Goal: Task Accomplishment & Management: Manage account settings

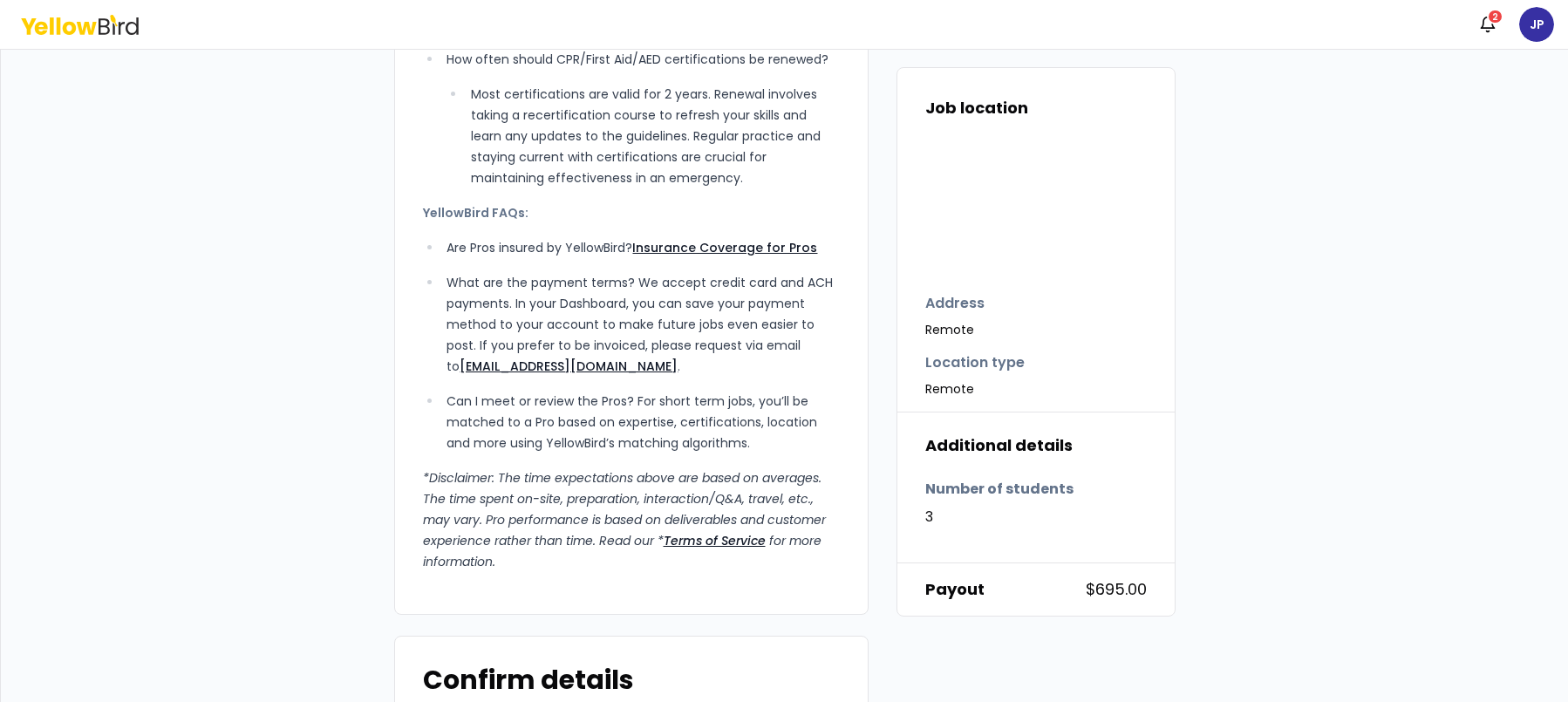
scroll to position [1686, 0]
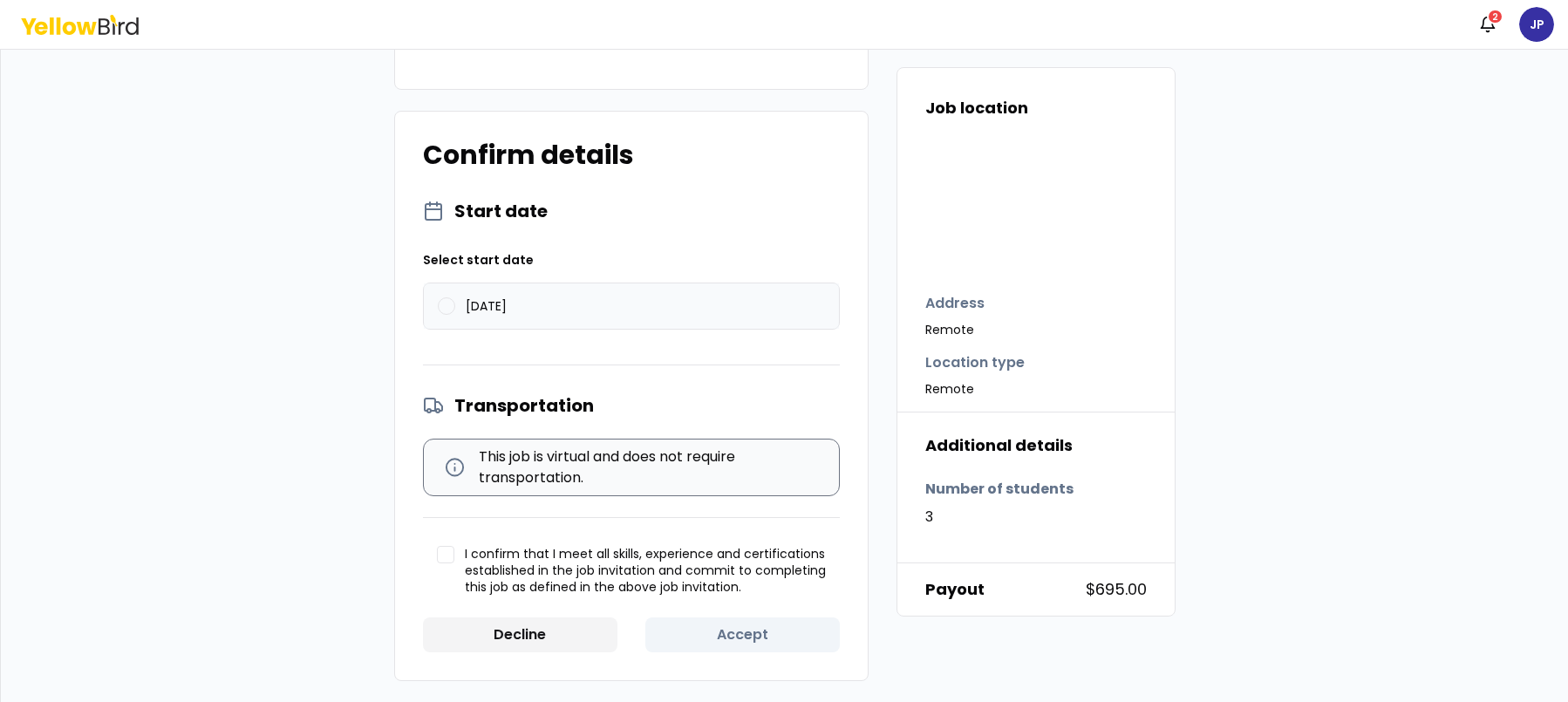
click at [438, 306] on button "08/13/2025" at bounding box center [447, 306] width 18 height 18
click at [445, 546] on button "I confirm that I meet all skills, experience and certifications established in …" at bounding box center [446, 554] width 18 height 18
click at [732, 641] on button "Accept" at bounding box center [742, 635] width 194 height 35
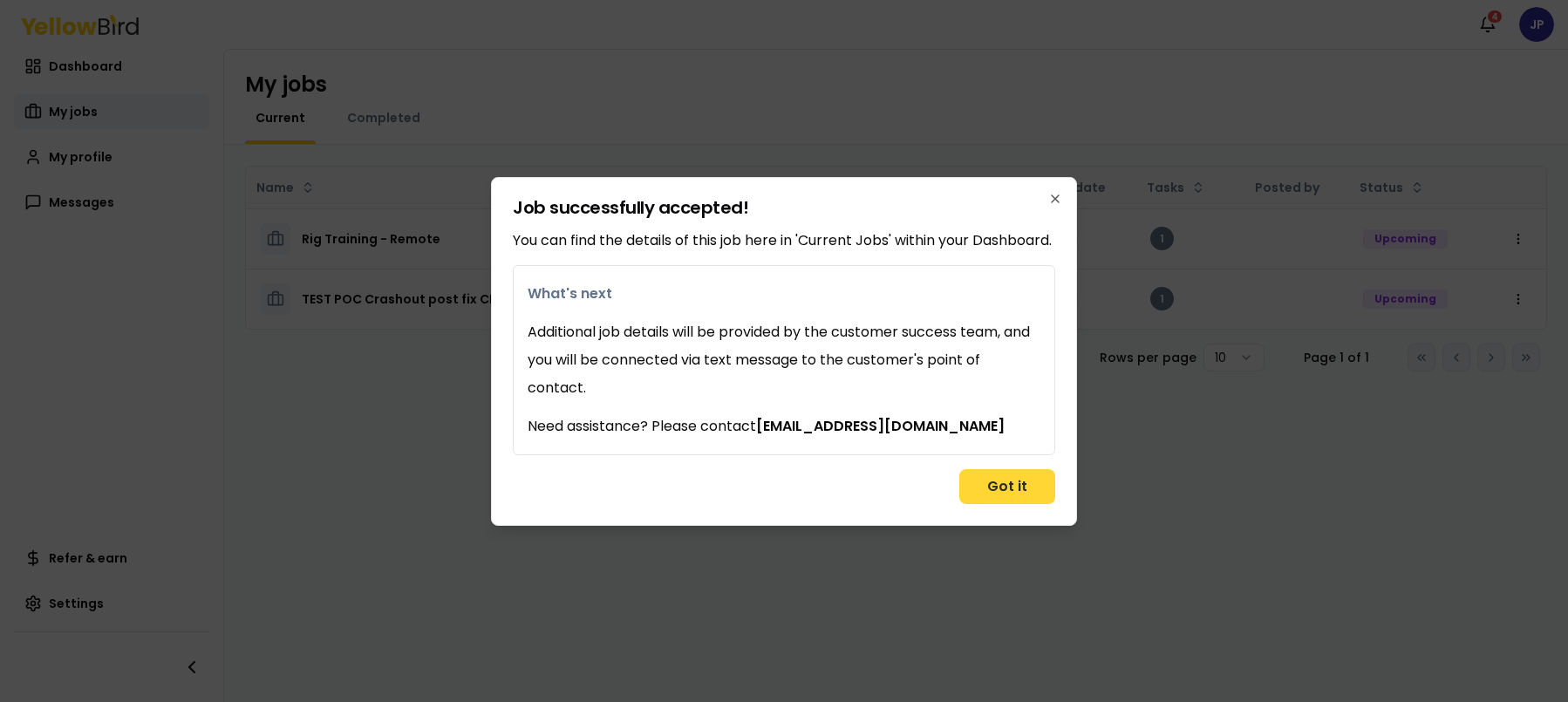
click at [1000, 494] on button "Got it" at bounding box center [1006, 487] width 96 height 35
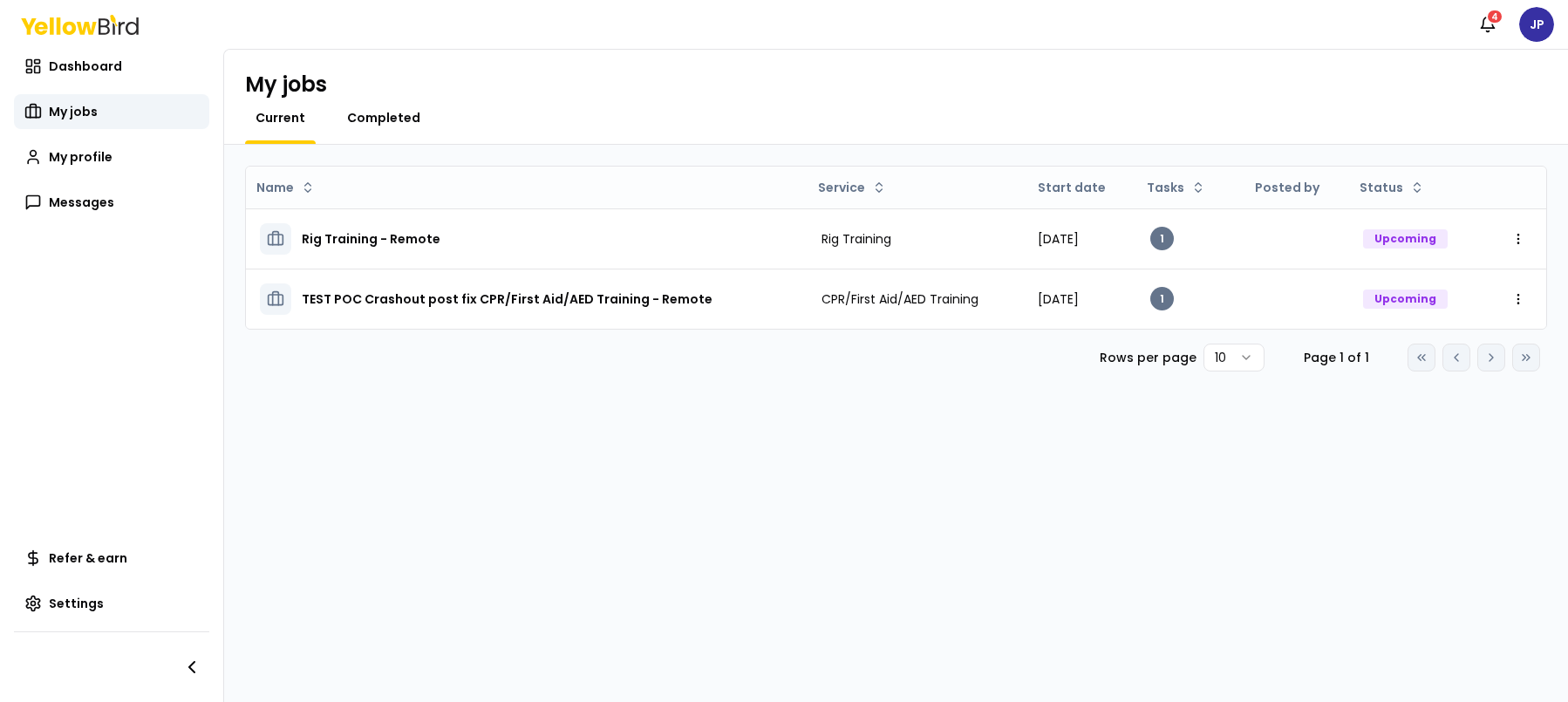
click at [403, 115] on span "Completed" at bounding box center [383, 117] width 73 height 18
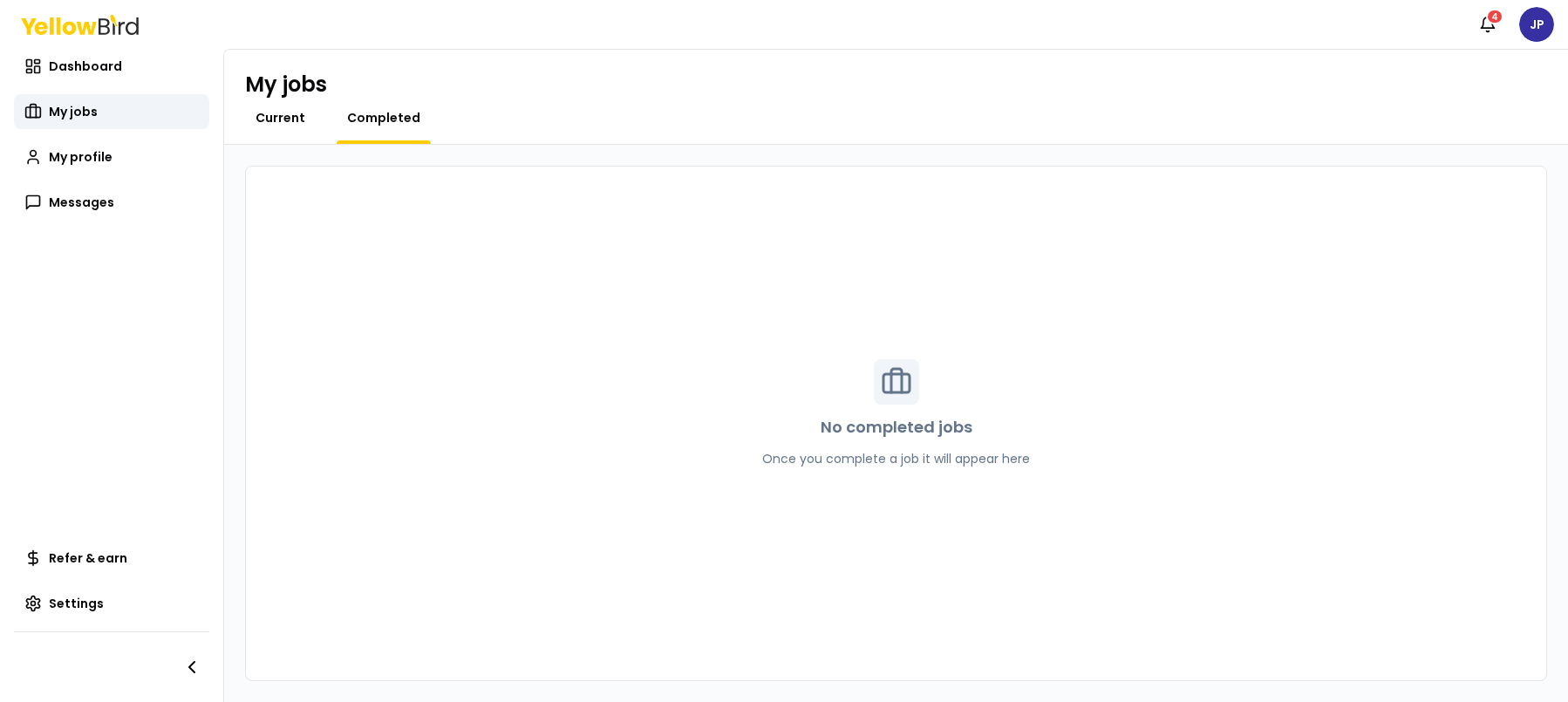
click at [293, 120] on span "Current" at bounding box center [280, 117] width 50 height 18
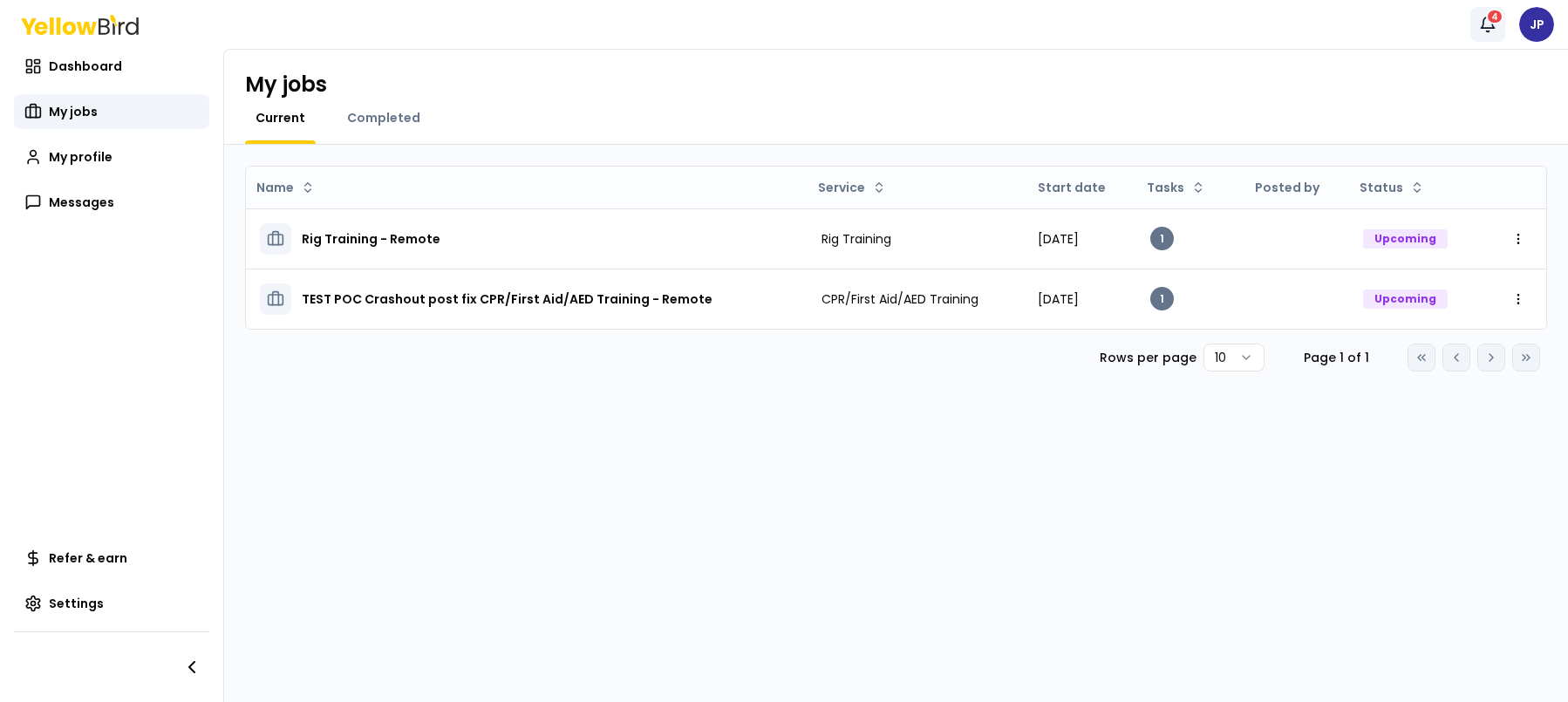
click at [1493, 25] on icon "button" at bounding box center [1487, 24] width 18 height 18
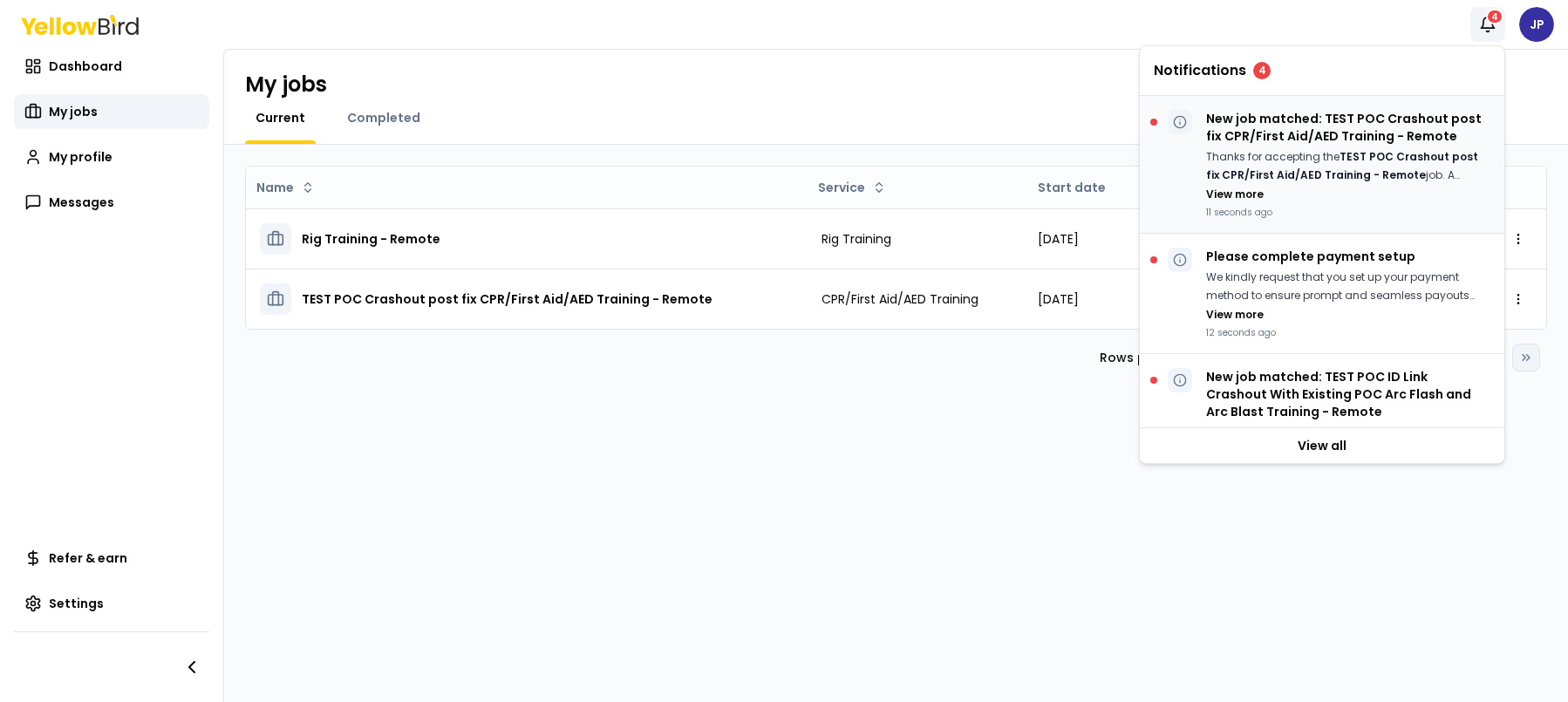
click at [1332, 144] on p "New job matched: TEST POC Crashout post fix CPR/First Aid/AED Training - Remote" at bounding box center [1348, 127] width 284 height 35
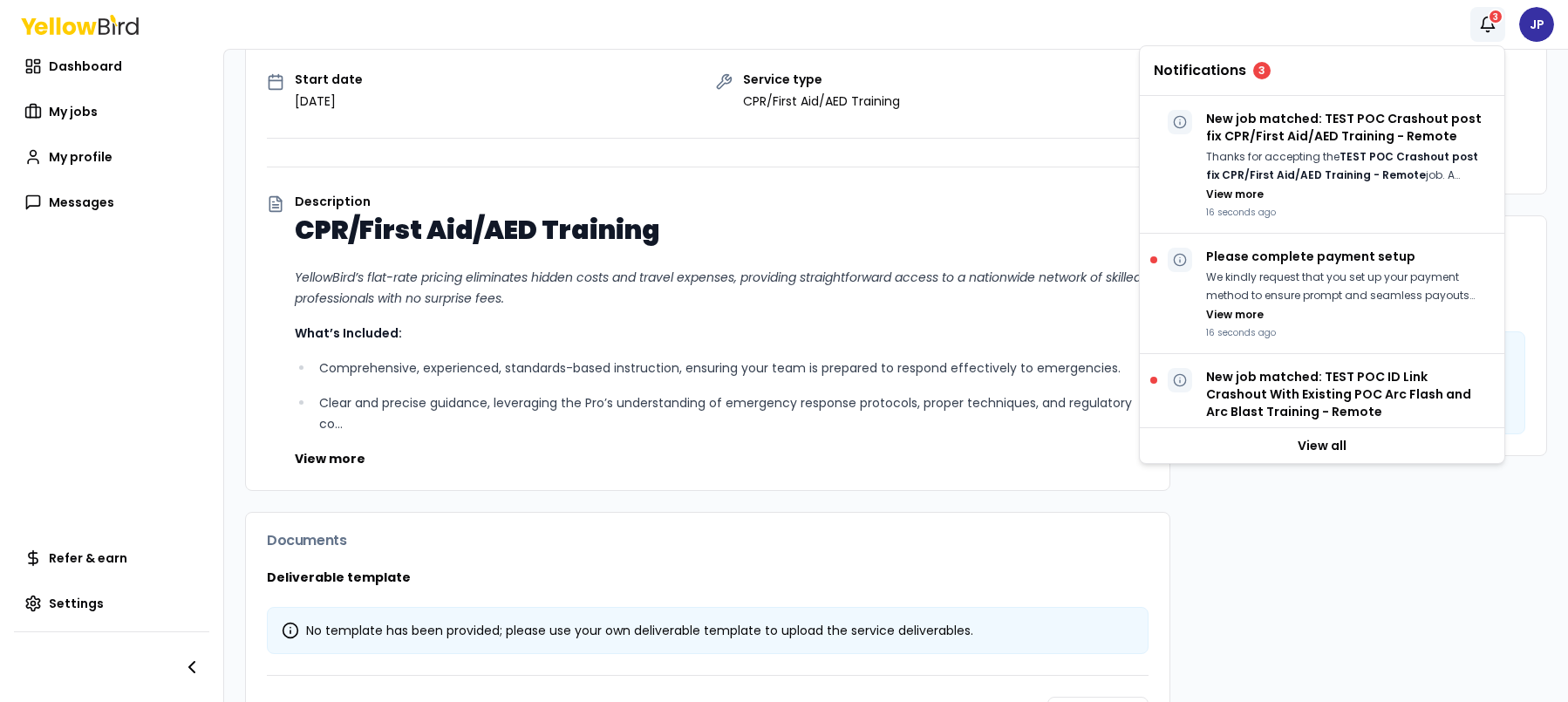
scroll to position [105, 0]
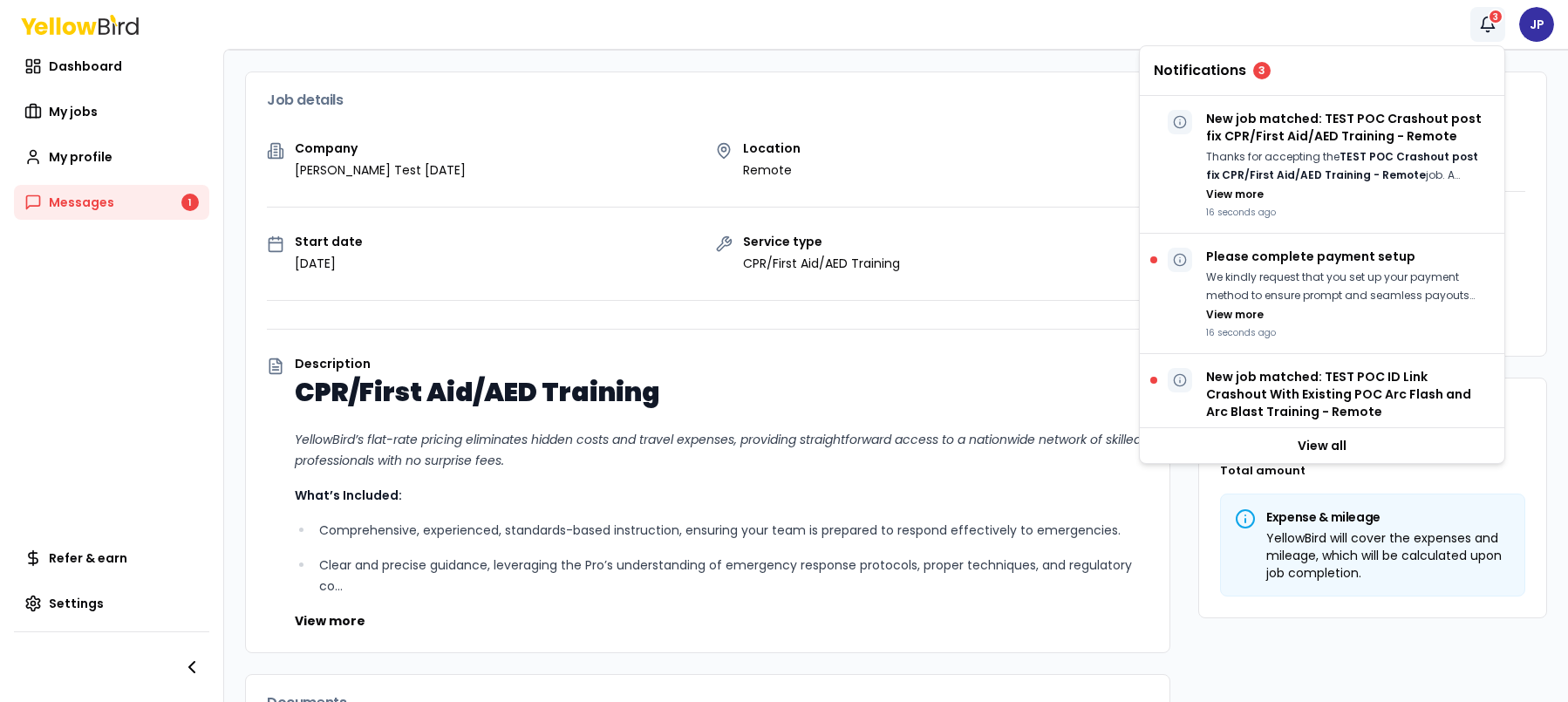
click at [1487, 32] on icon "button" at bounding box center [1487, 24] width 18 height 18
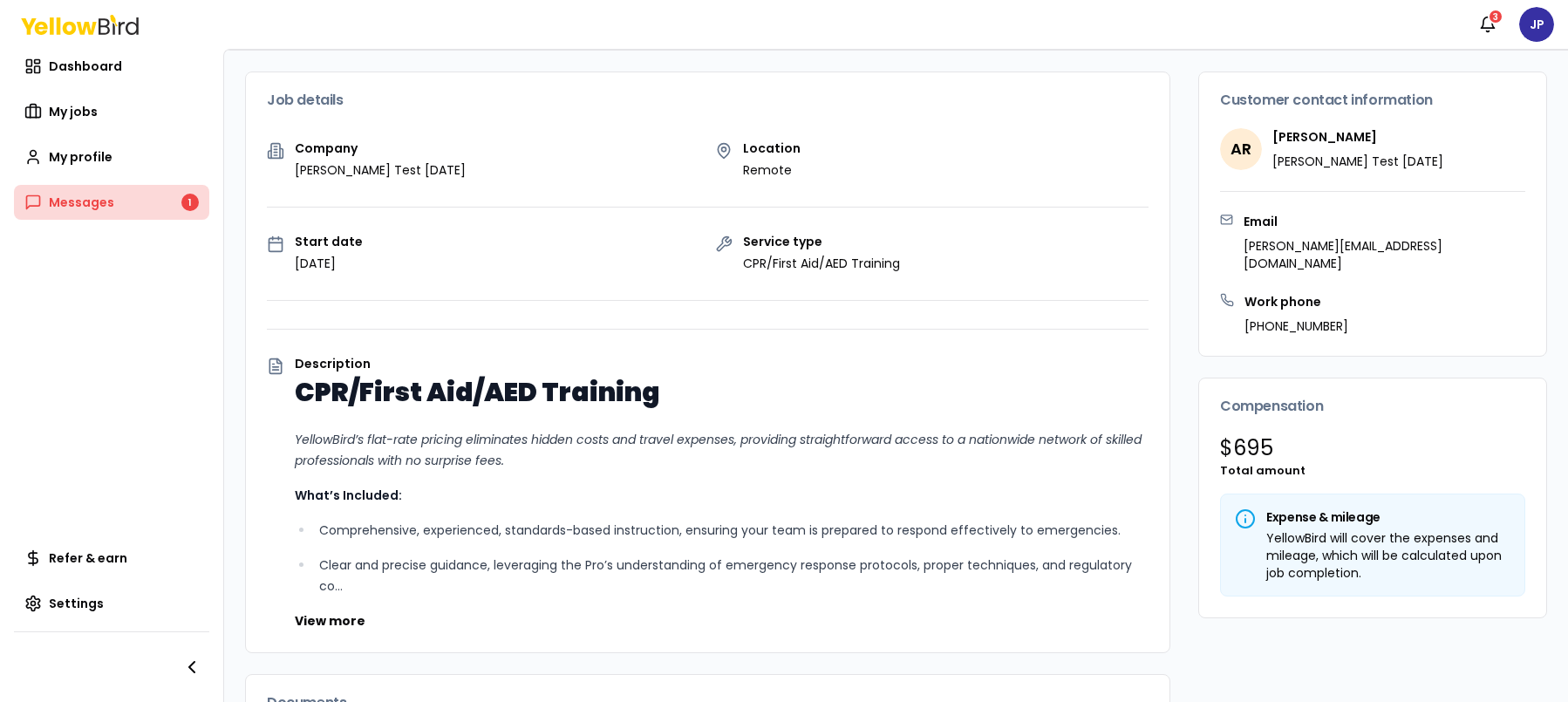
click at [64, 197] on span "Messages" at bounding box center [82, 202] width 65 height 18
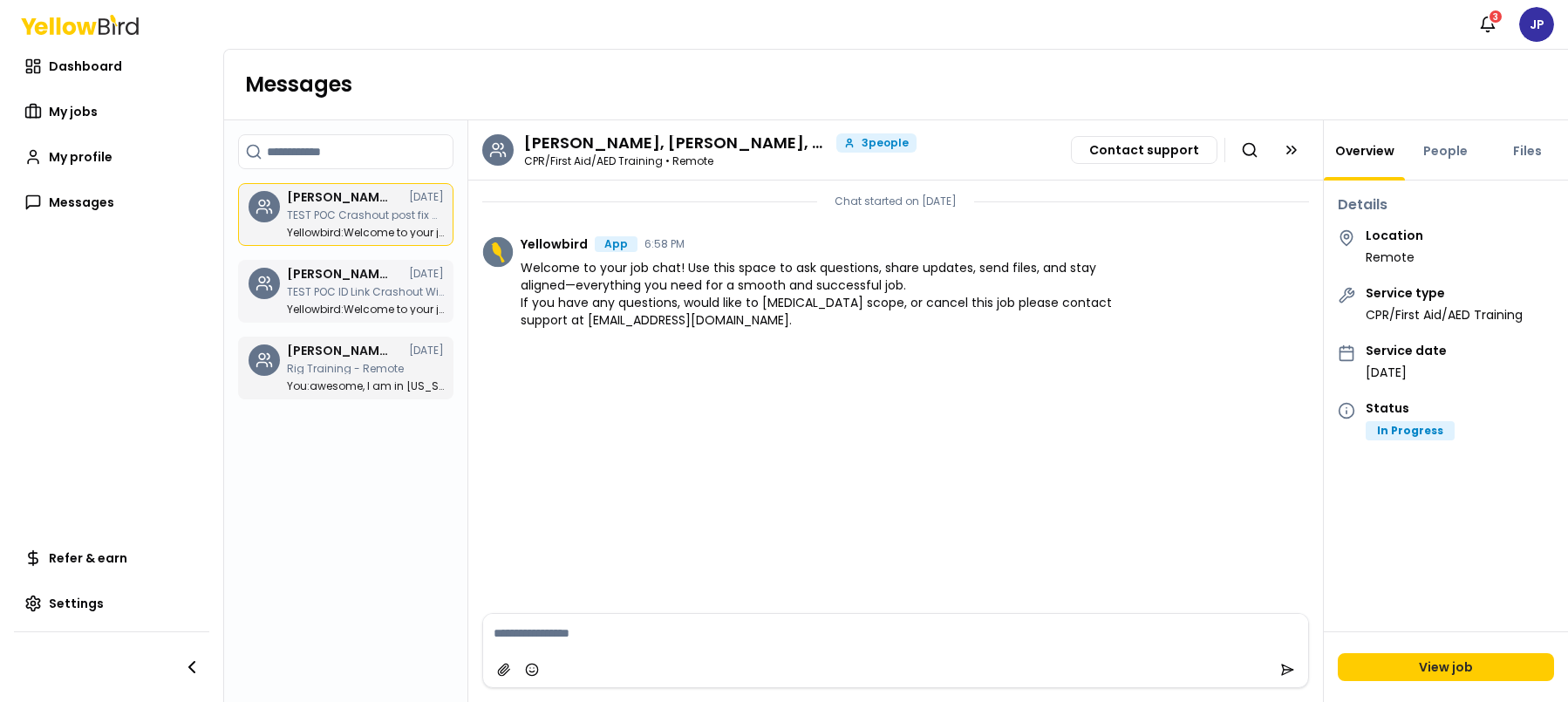
click at [379, 305] on p "Yellowbird : Welcome to your job chat! Use this space to ask questions, share u…" at bounding box center [365, 309] width 157 height 10
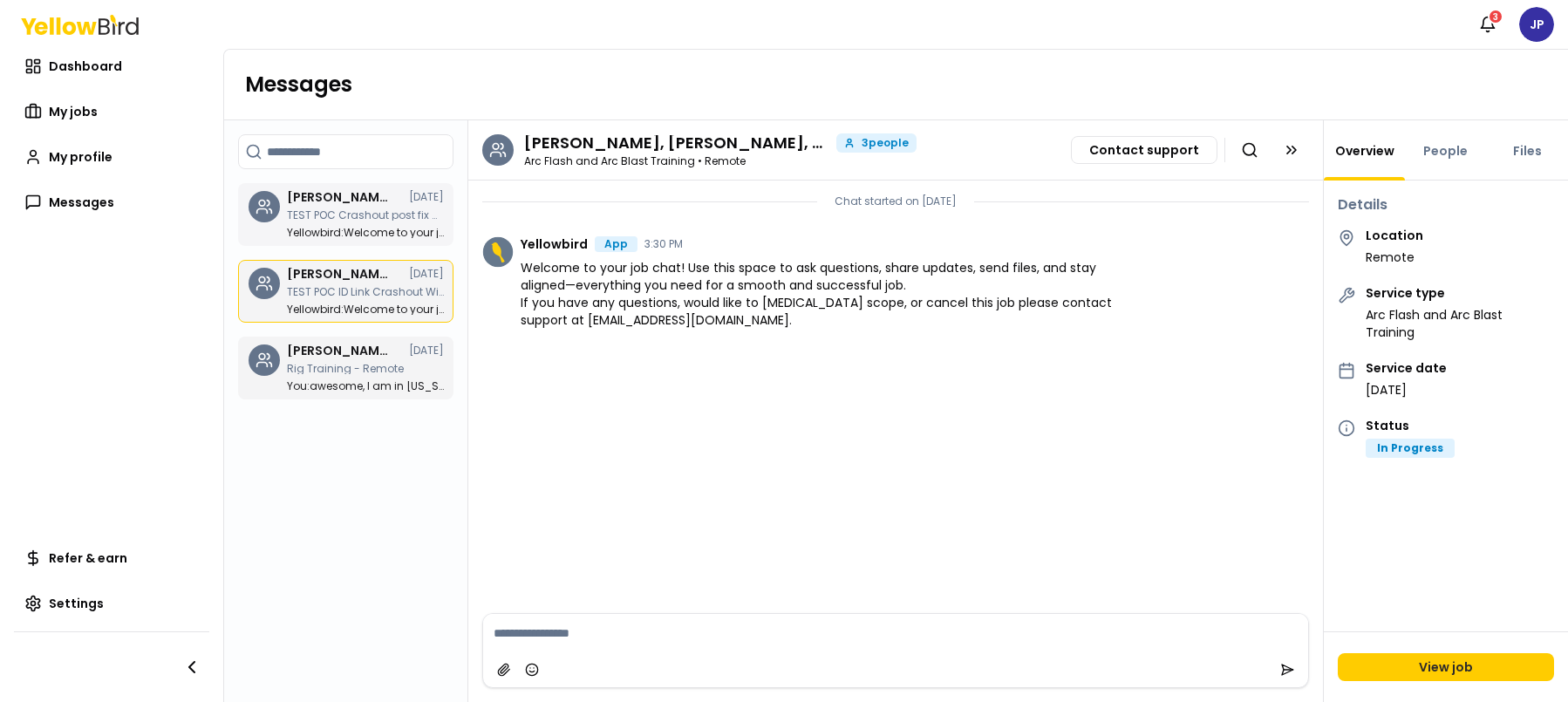
click at [364, 213] on p "TEST POC Crashout post fix CPR/First Aid/AED Training - Remote" at bounding box center [365, 214] width 157 height 10
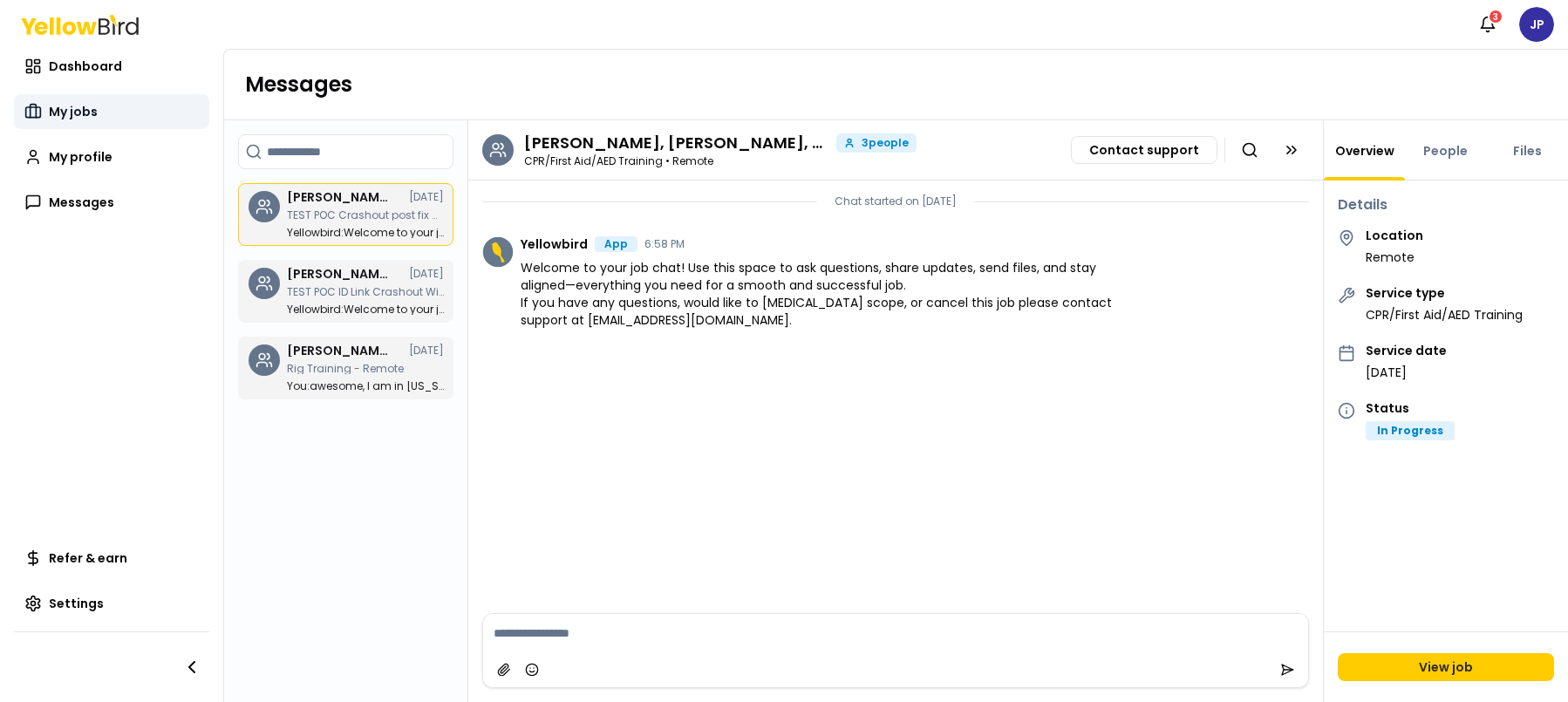
click at [112, 104] on link "My jobs" at bounding box center [111, 111] width 195 height 35
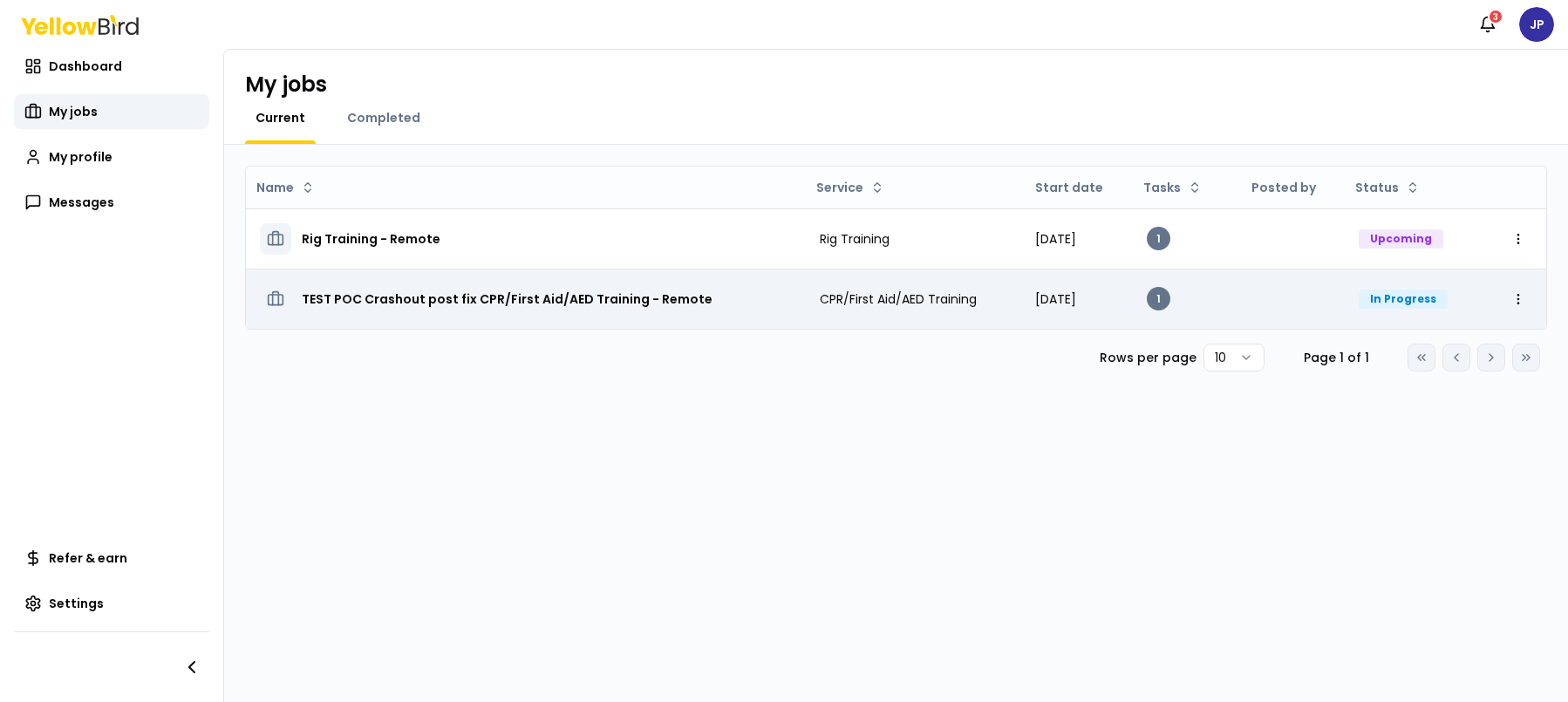
click at [704, 307] on div "TEST POC Crashout post fix CPR/First Aid/AED Training - Remote" at bounding box center [525, 299] width 532 height 32
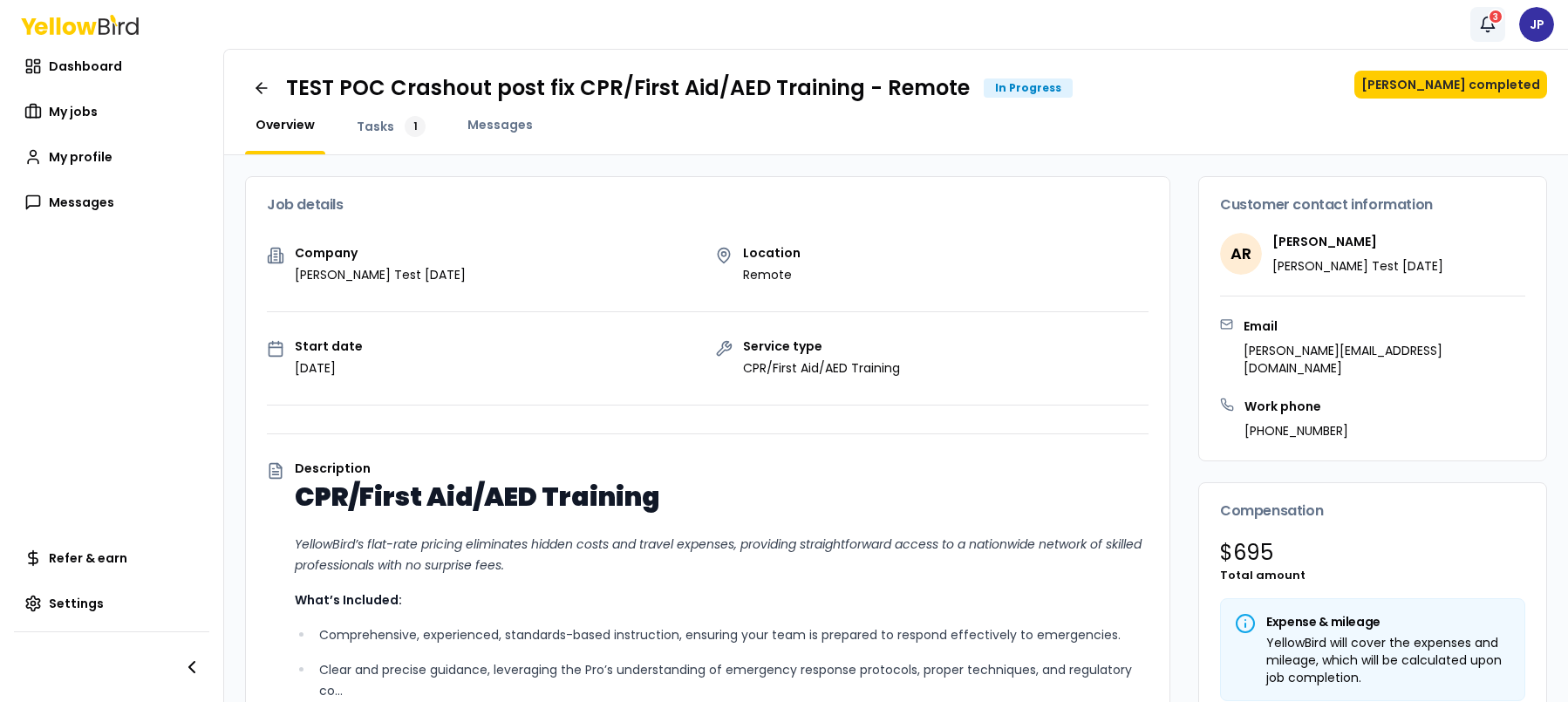
click at [1491, 30] on icon "button" at bounding box center [1487, 24] width 18 height 18
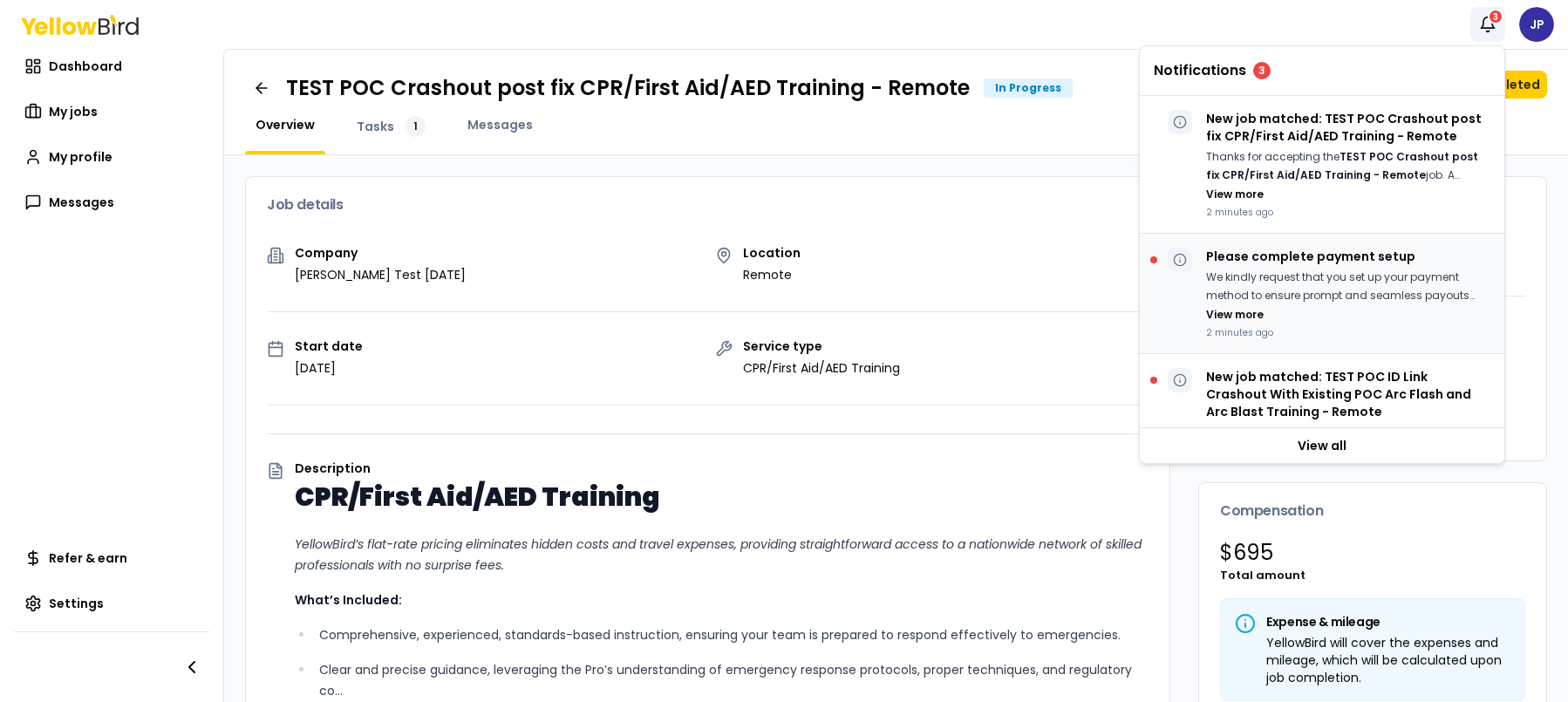
click at [1239, 292] on p "We kindly request that you set up your payment method to ensure prompt and seam…" at bounding box center [1348, 286] width 284 height 36
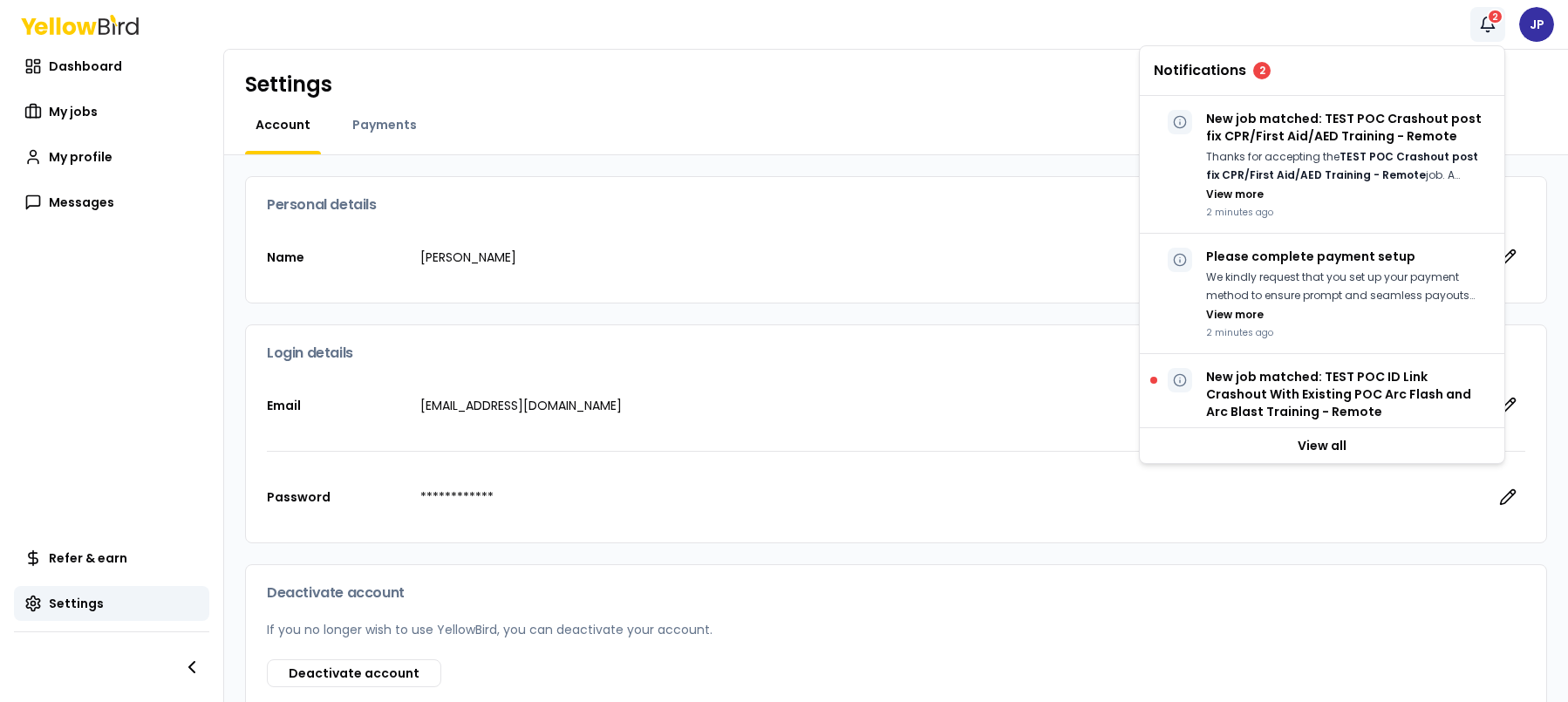
click at [1492, 24] on icon "button" at bounding box center [1488, 23] width 13 height 11
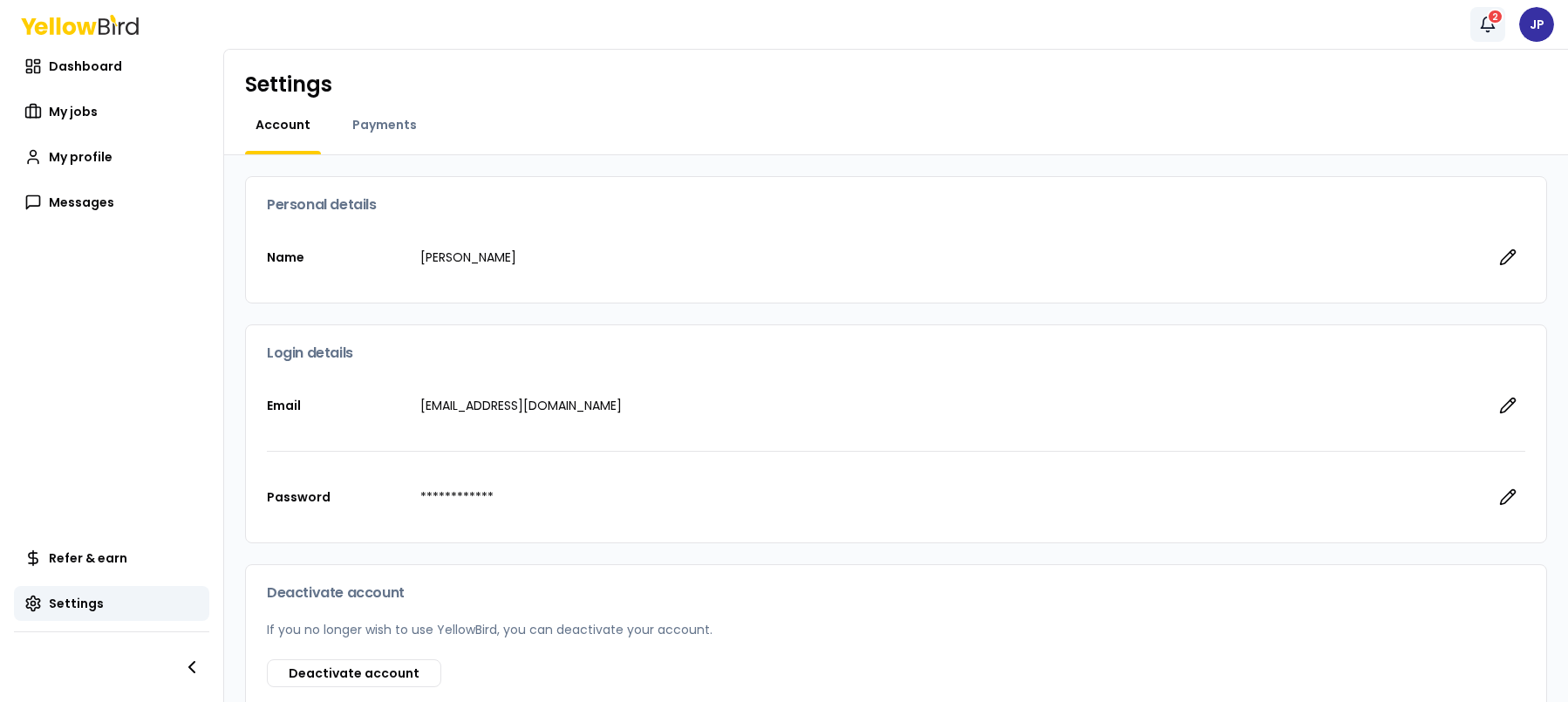
scroll to position [4, 0]
click at [1488, 33] on button "Notifications 2" at bounding box center [1488, 25] width 35 height 35
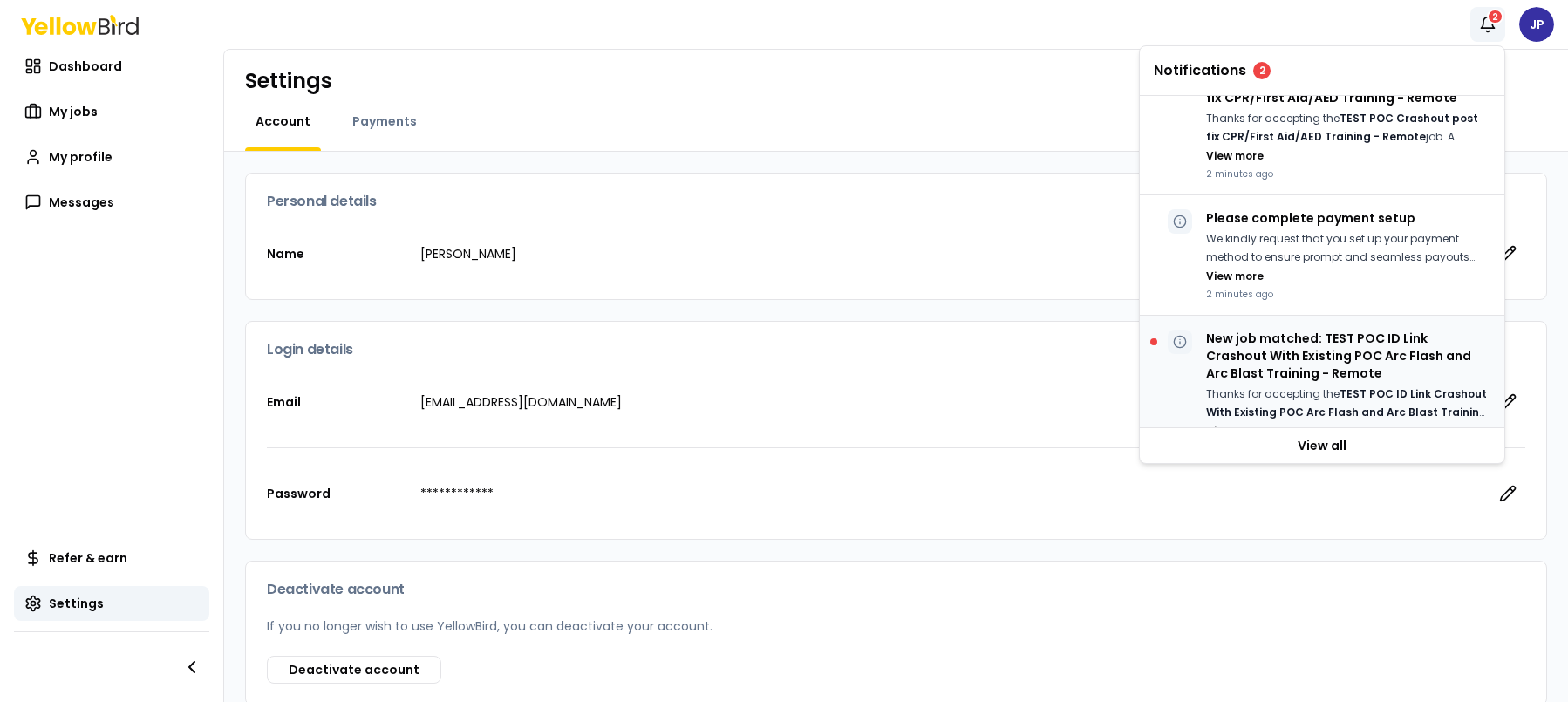
scroll to position [155, 0]
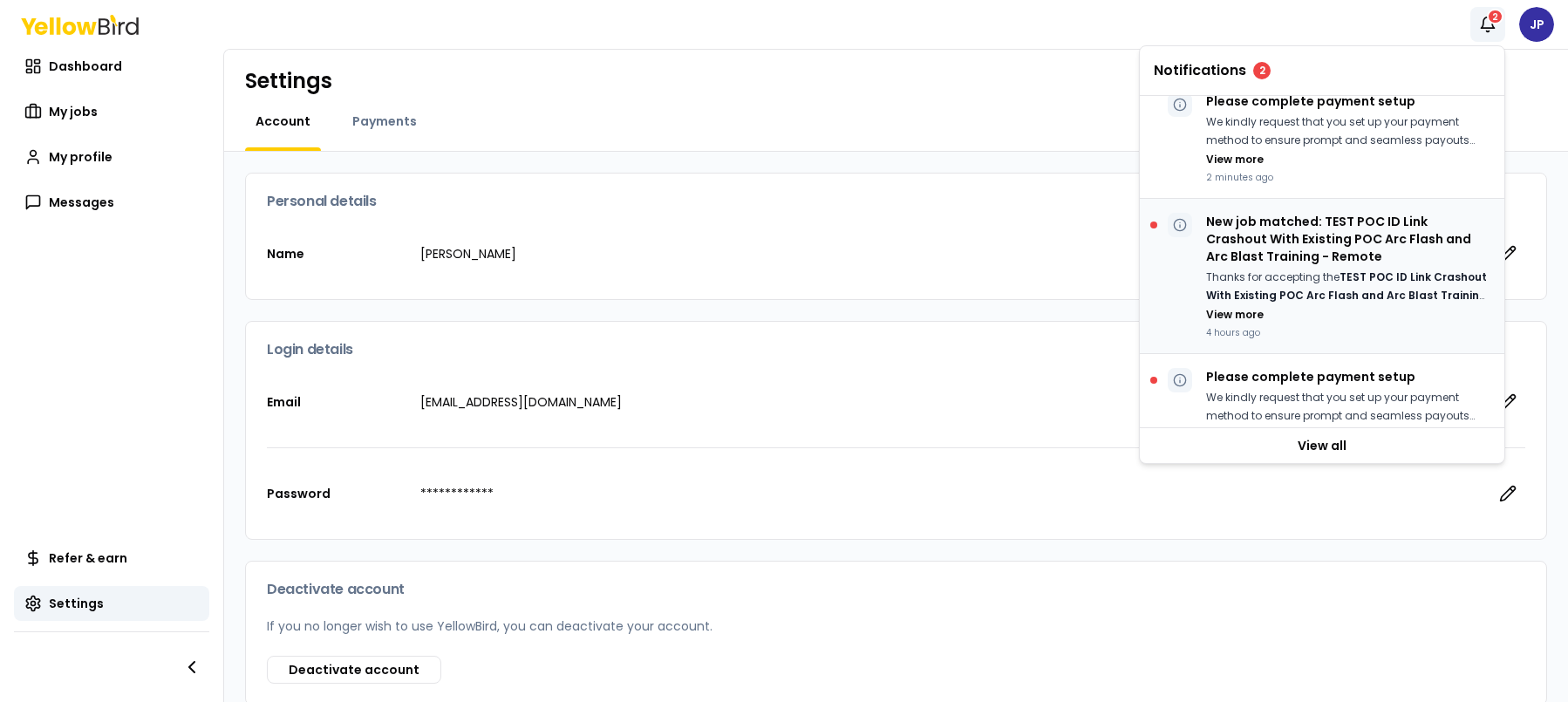
click at [1297, 280] on p "Thanks for accepting the TEST POC ID Link Crashout With Existing POC Arc Flash …" at bounding box center [1348, 286] width 284 height 36
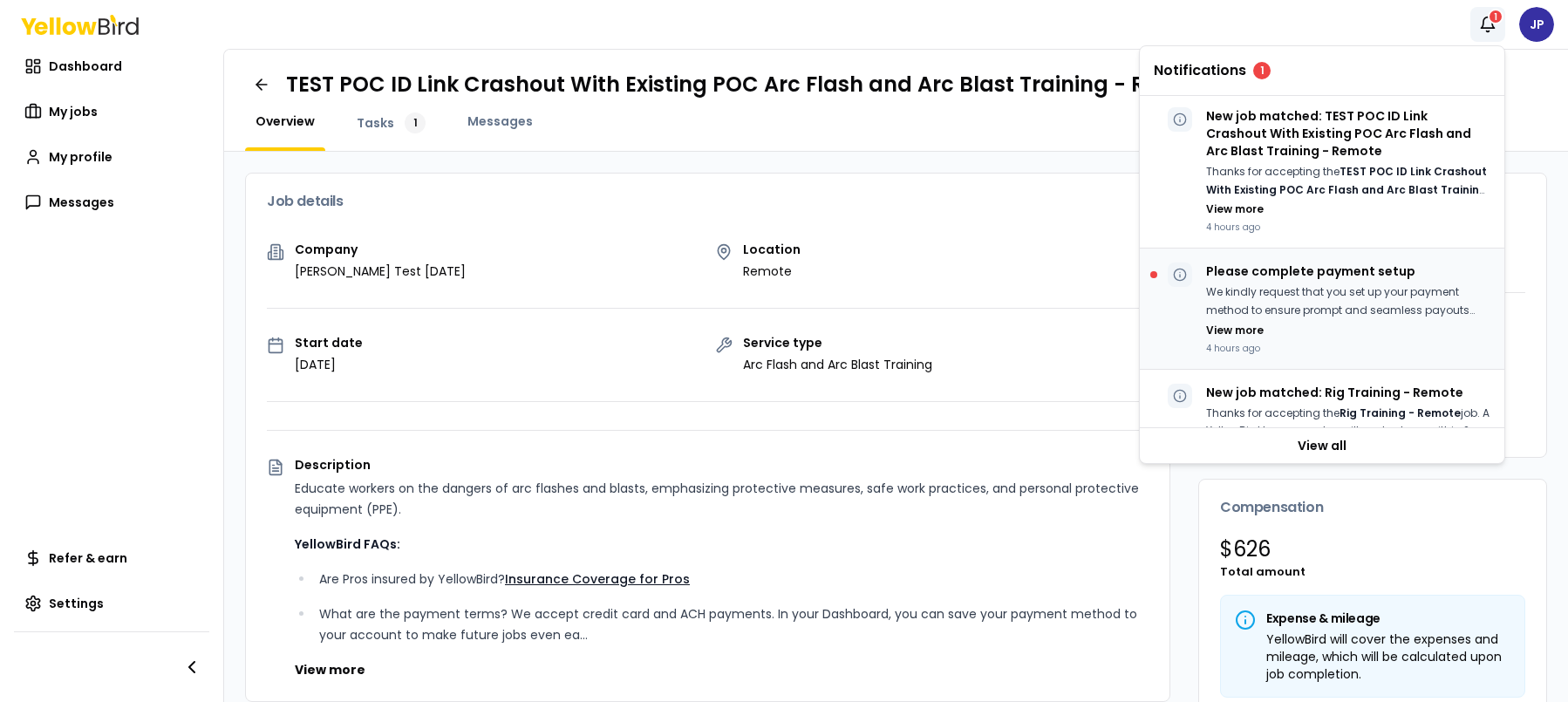
scroll to position [283, 0]
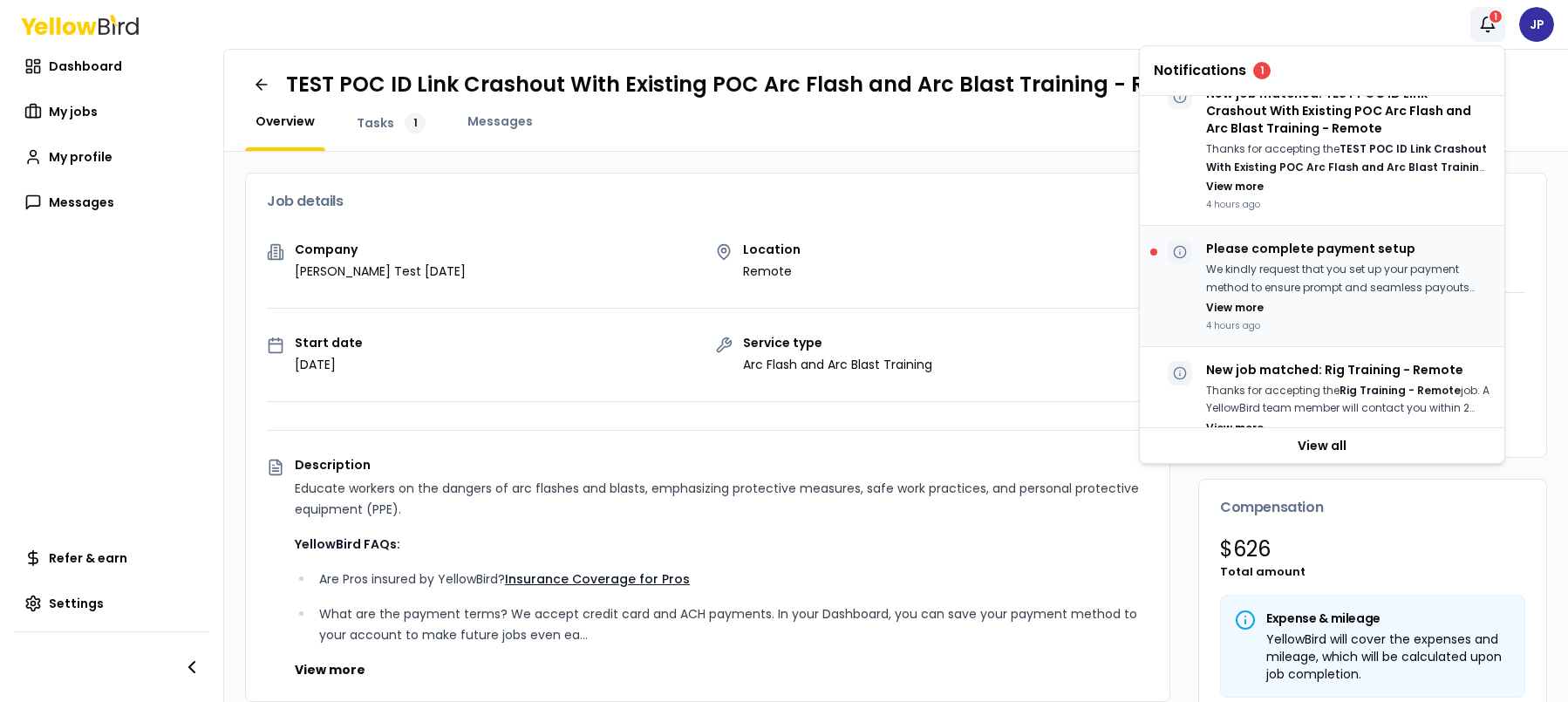
click at [1278, 308] on div "We kindly request that you set up your payment method to ensure prompt and seam…" at bounding box center [1348, 288] width 284 height 54
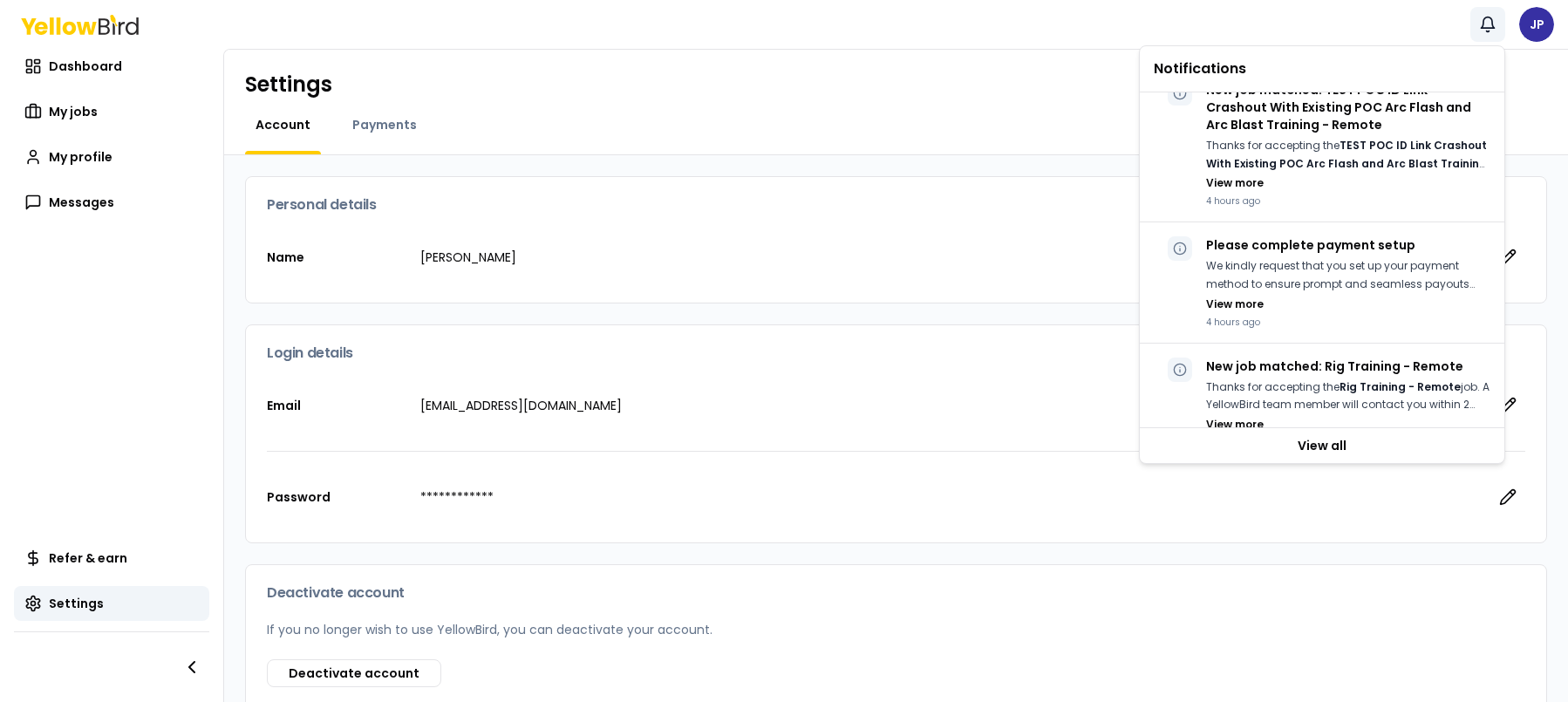
click at [1476, 28] on button "Notifications" at bounding box center [1488, 25] width 35 height 35
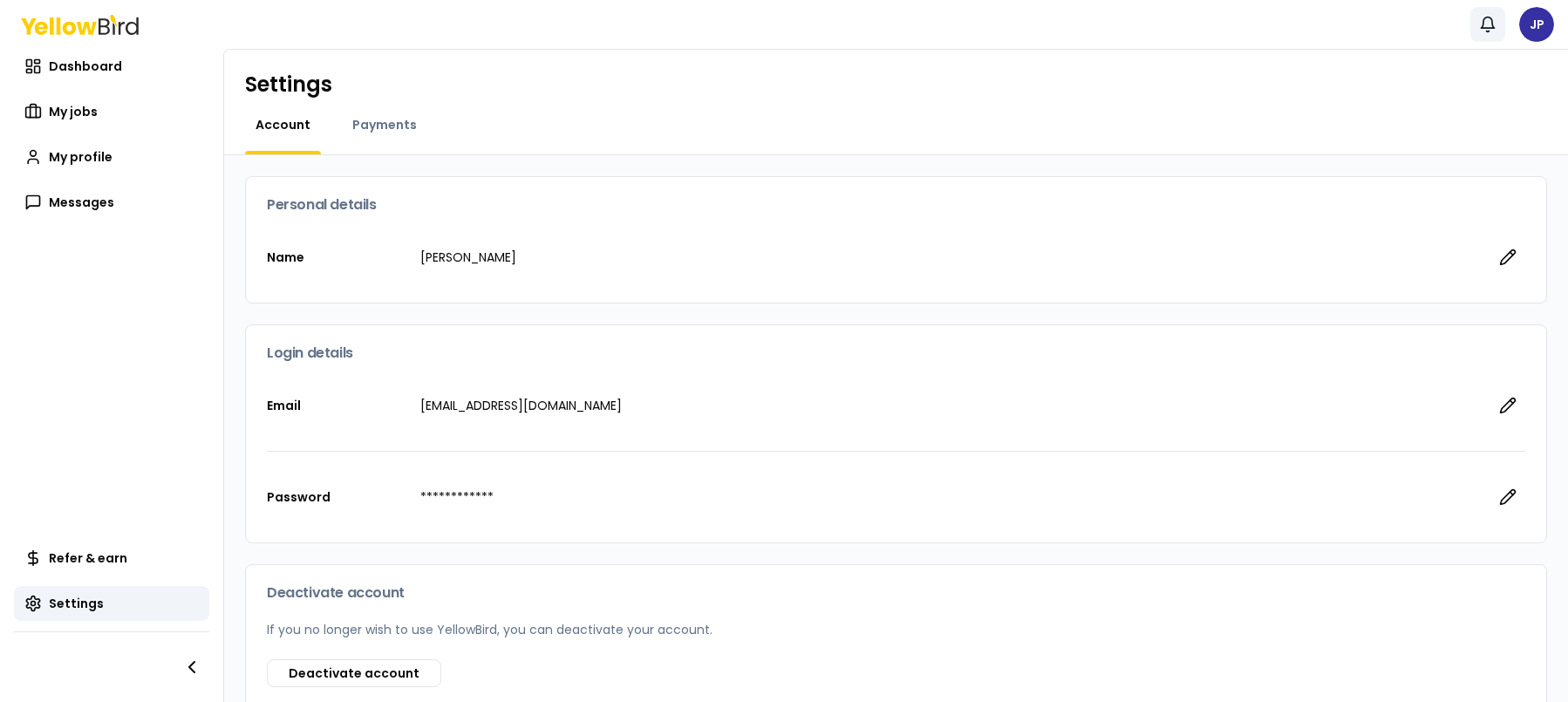
click at [1494, 20] on icon "button" at bounding box center [1487, 24] width 18 height 18
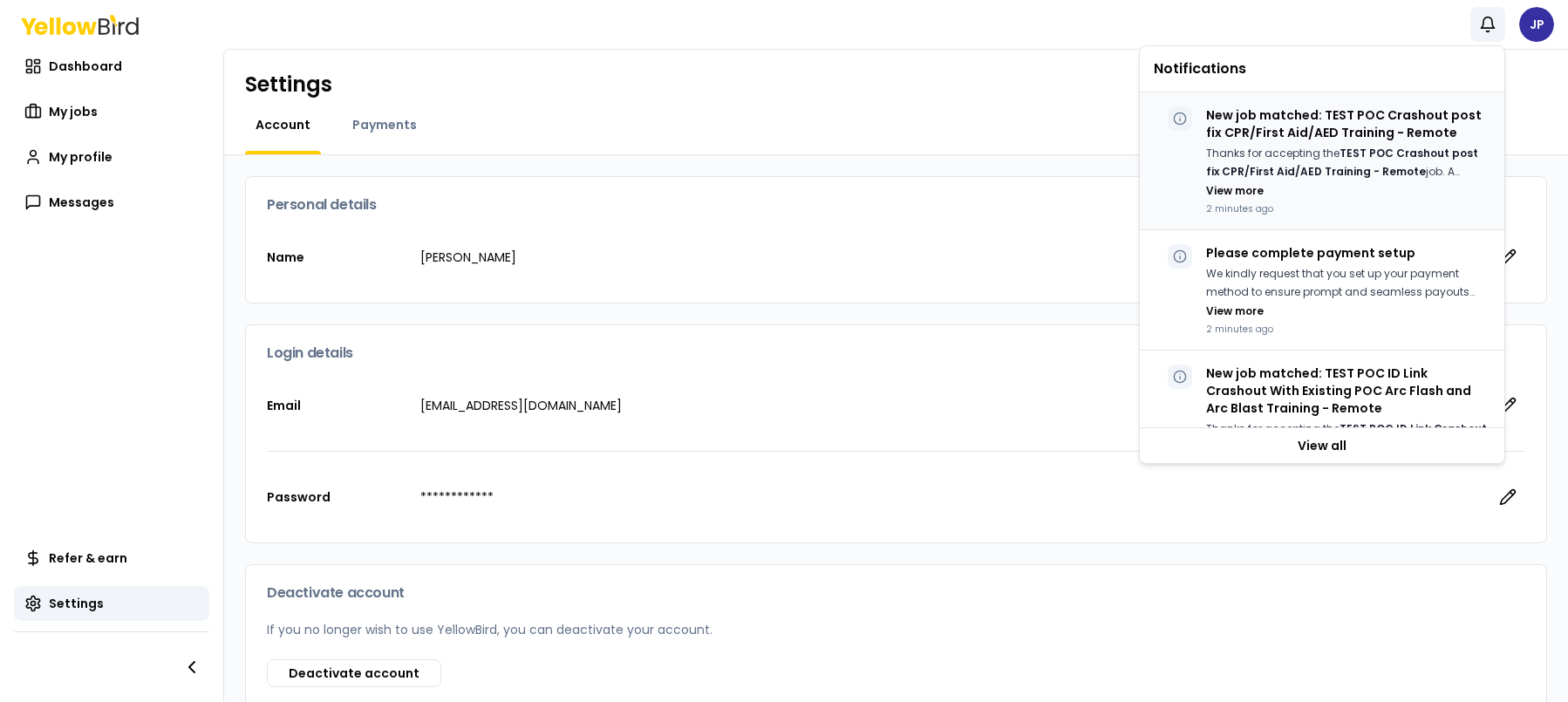
click at [1316, 139] on p "New job matched: TEST POC Crashout post fix CPR/First Aid/AED Training - Remote" at bounding box center [1348, 124] width 284 height 35
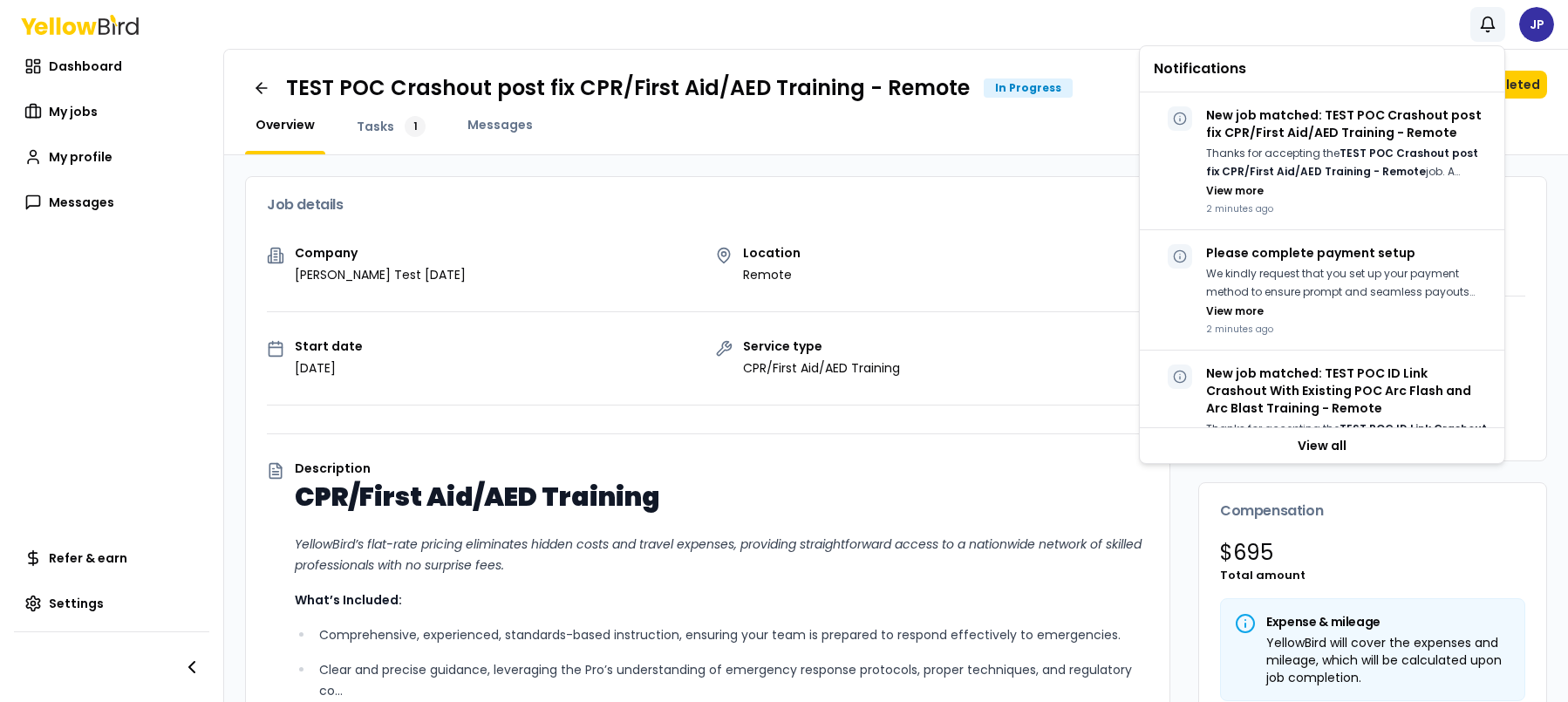
click at [969, 251] on div "Location Remote" at bounding box center [932, 265] width 434 height 36
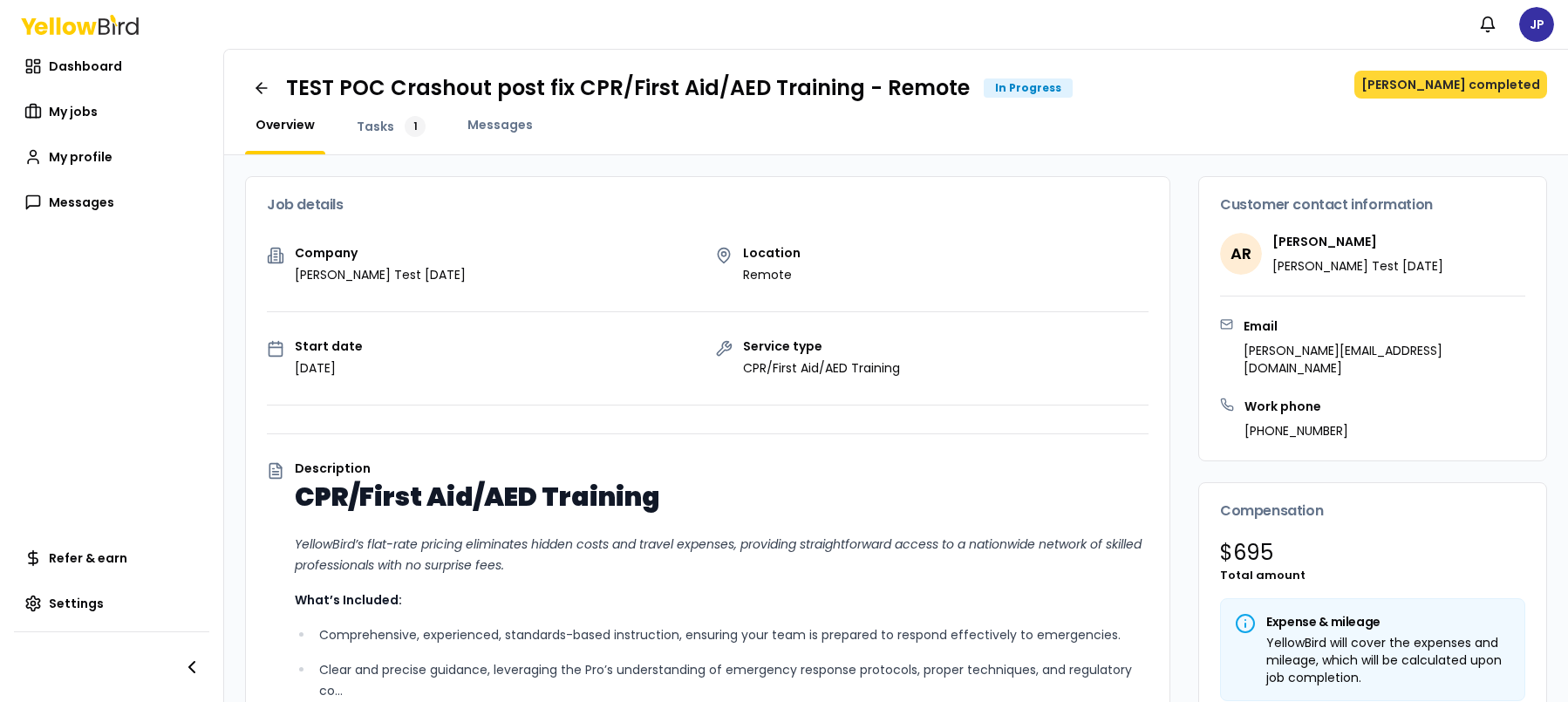
click at [1430, 85] on button "[PERSON_NAME] completed" at bounding box center [1451, 84] width 193 height 28
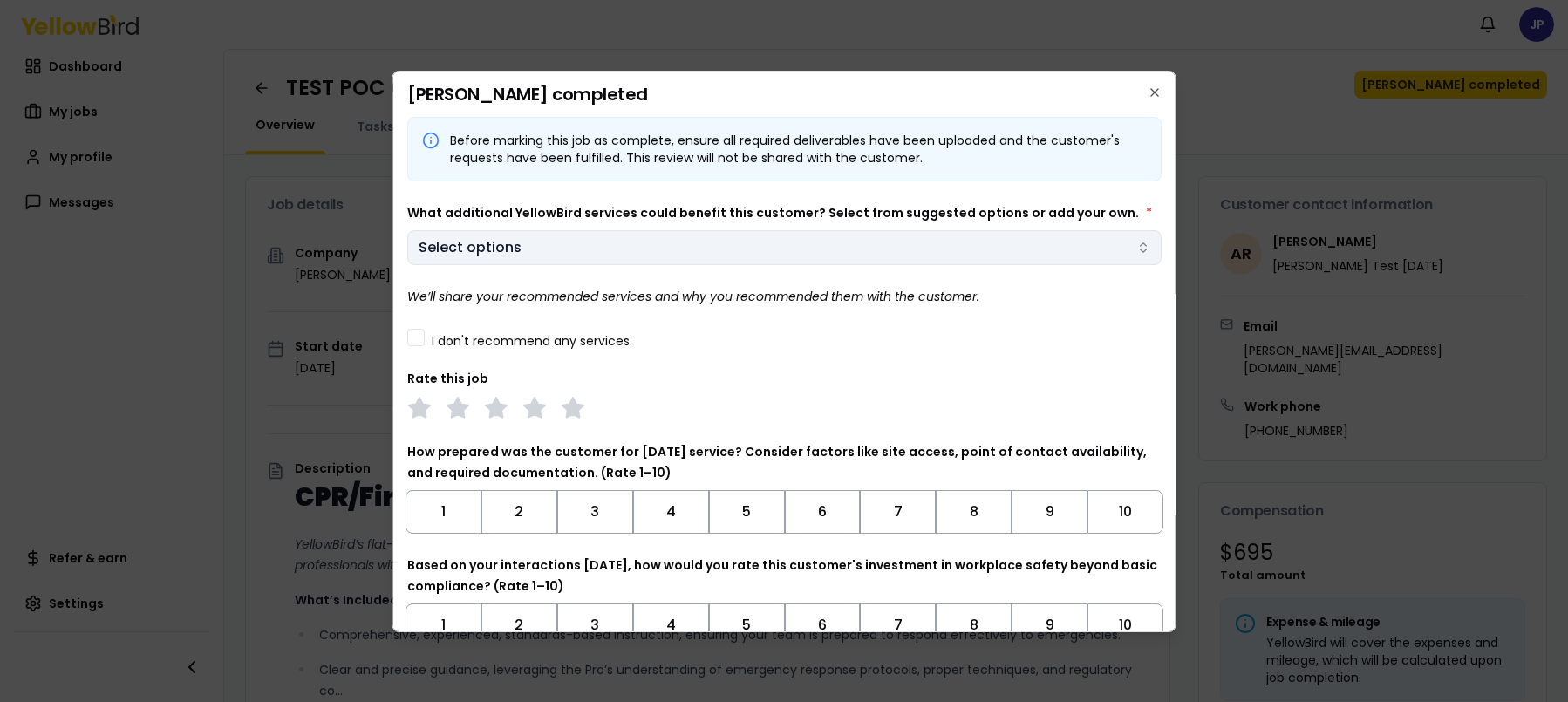
click at [760, 248] on body "Notifications JP Dashboard My jobs My profile Messages Refer & earn Settings TE…" at bounding box center [784, 351] width 1568 height 702
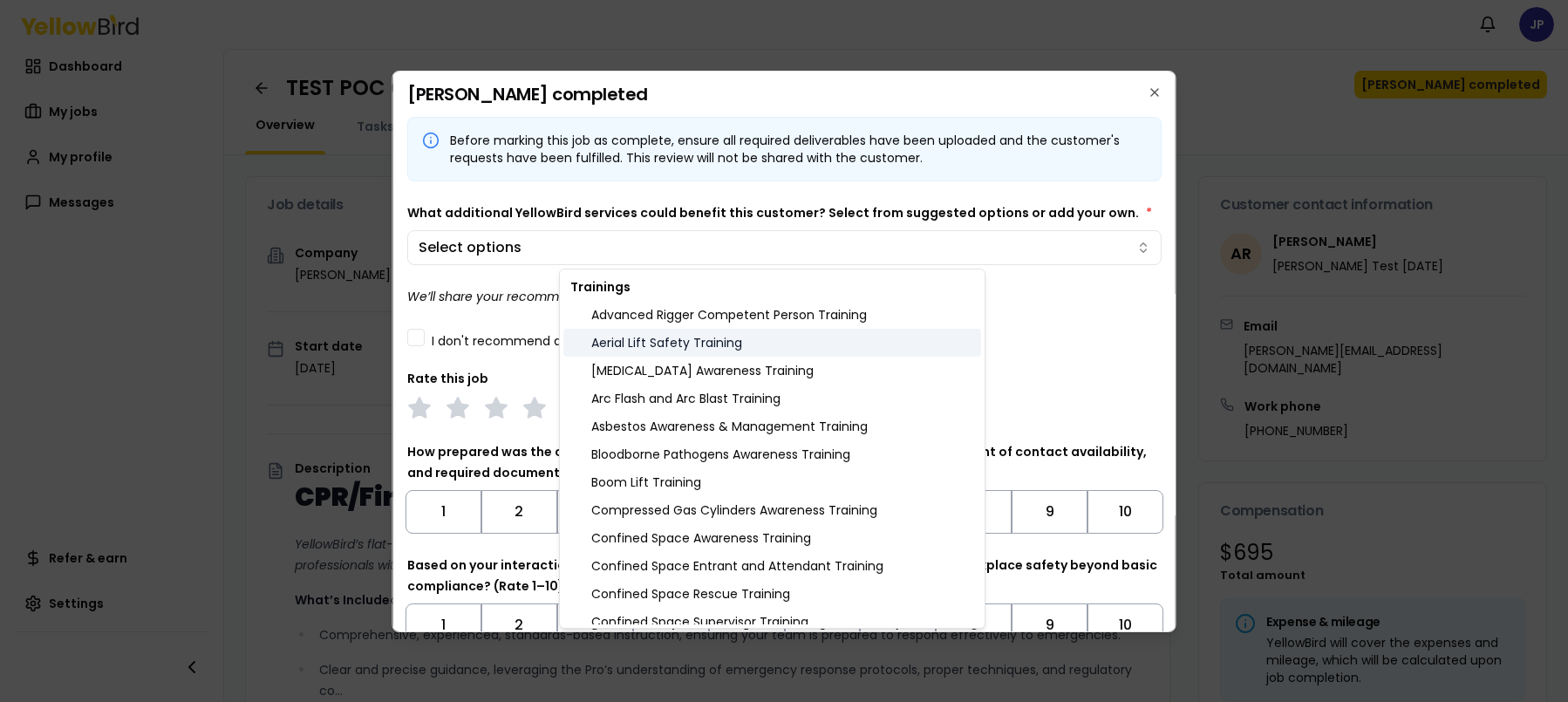
click at [696, 339] on div "Aerial Lift Safety Training" at bounding box center [772, 343] width 418 height 28
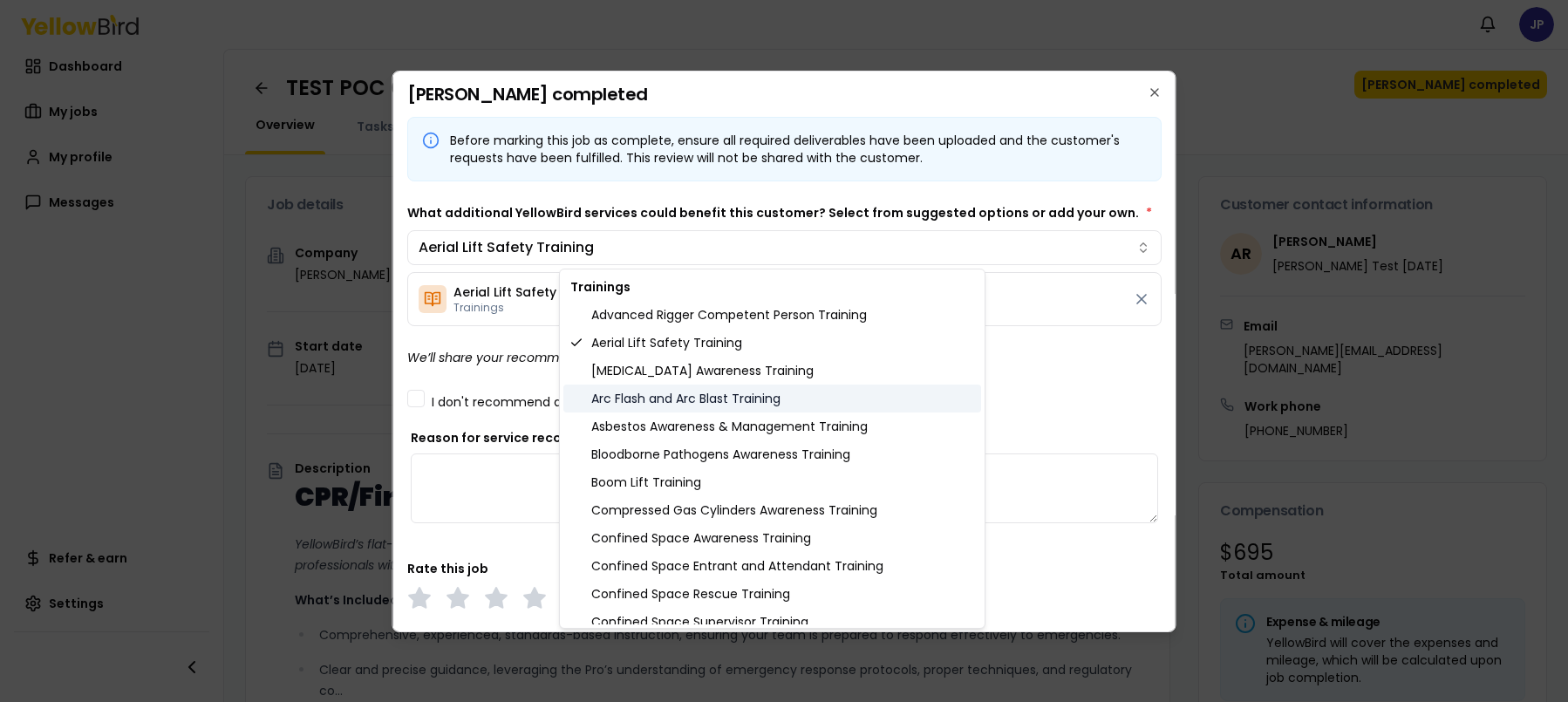
click at [690, 387] on div "Arc Flash and Arc Blast Training" at bounding box center [772, 398] width 418 height 28
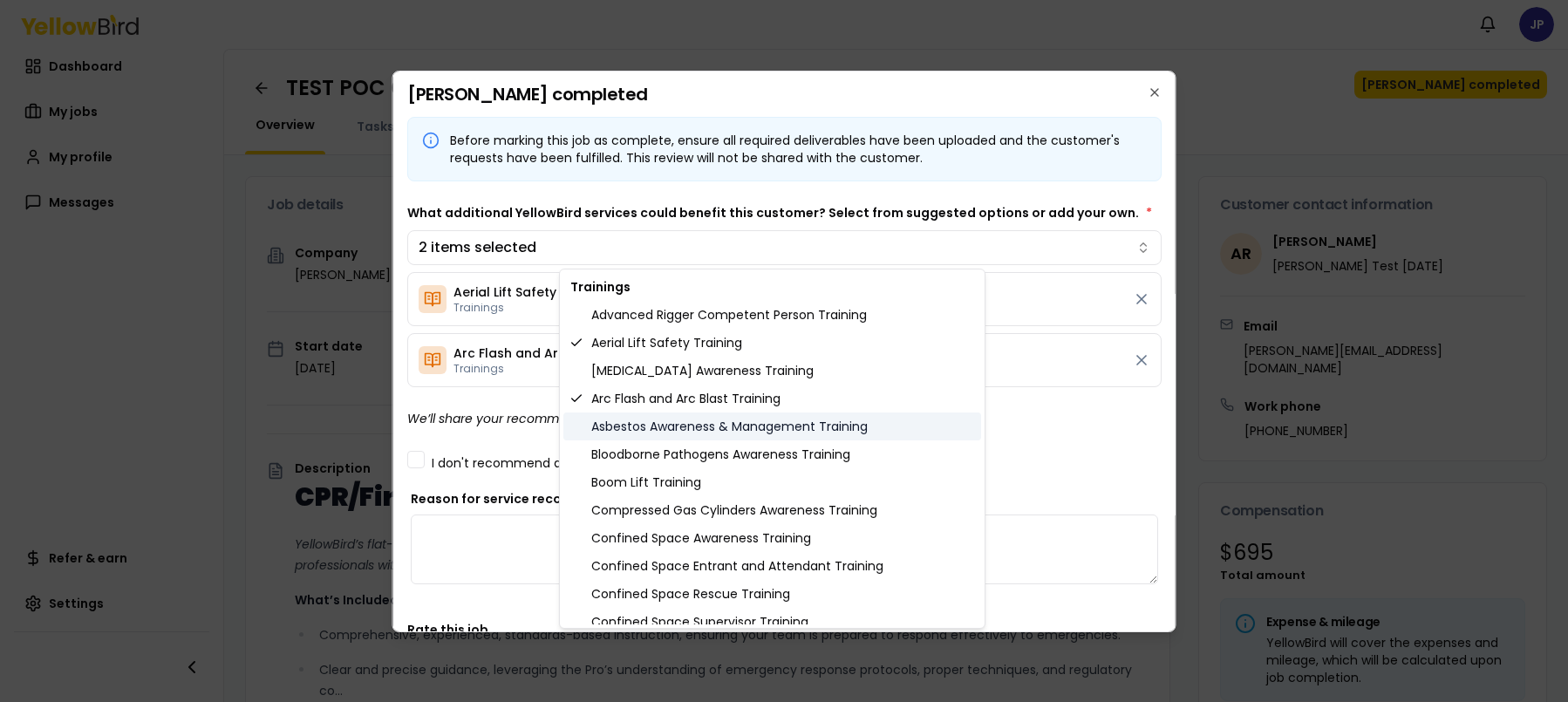
click at [696, 425] on div "Asbestos Awareness & Management Training" at bounding box center [772, 426] width 418 height 28
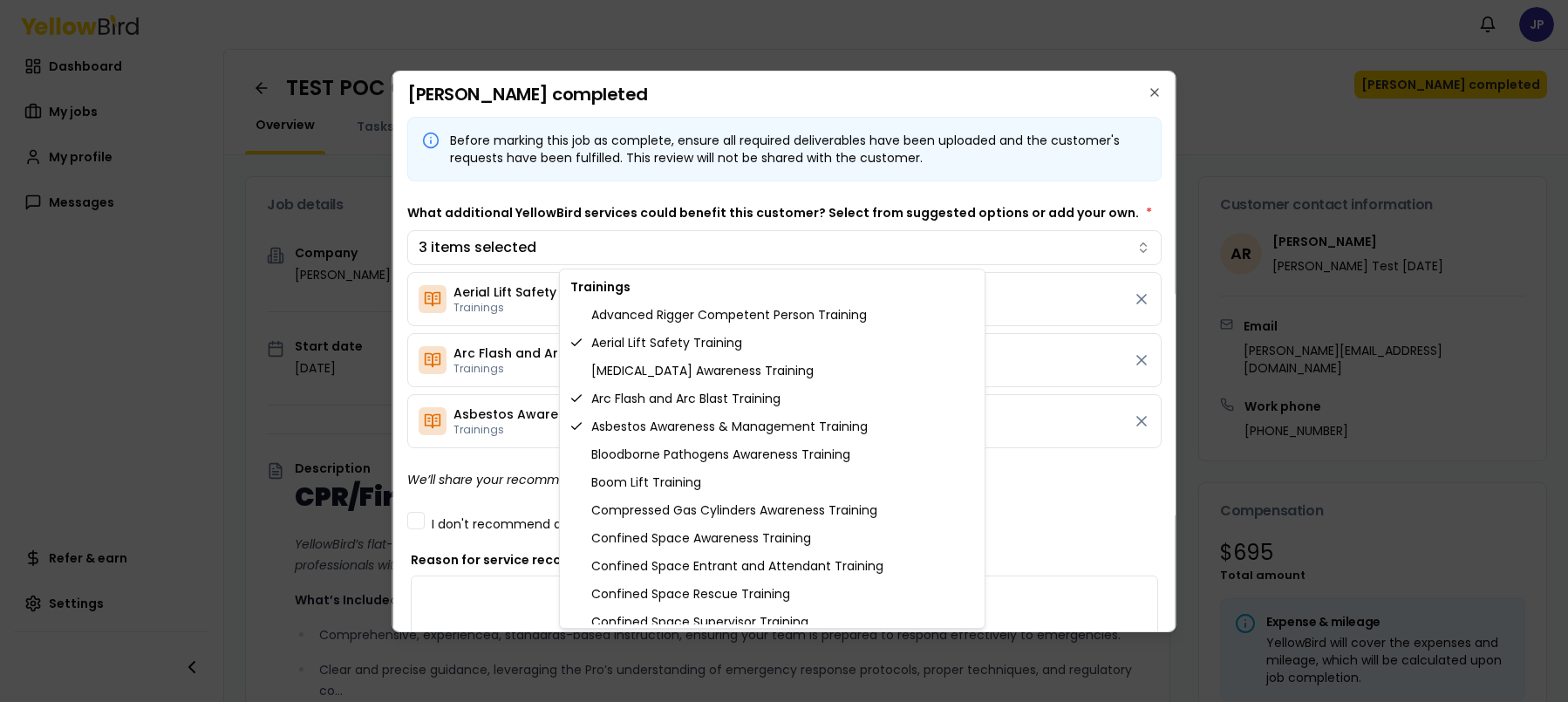
click at [1108, 493] on body "Notifications JP Dashboard My jobs My profile Messages Refer & earn Settings TE…" at bounding box center [784, 351] width 1568 height 702
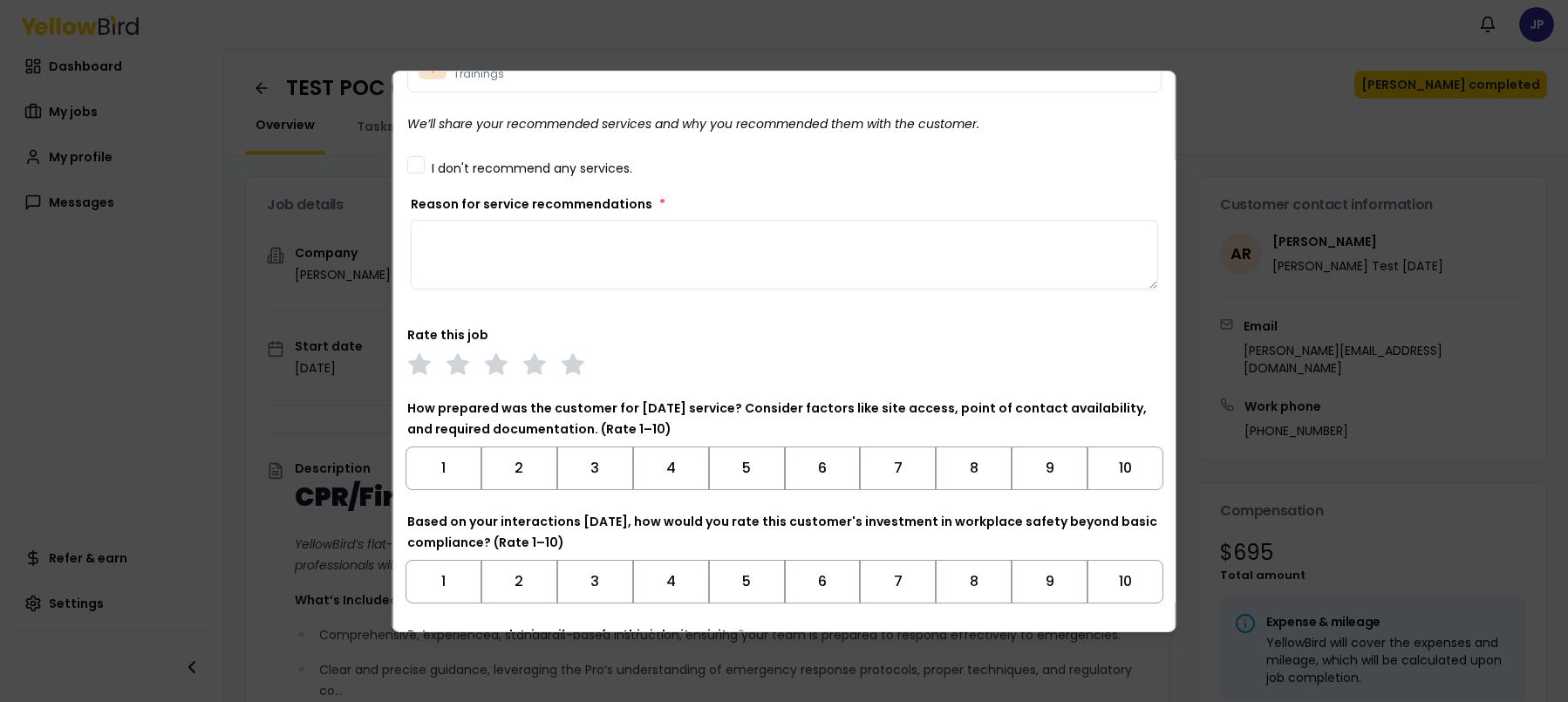
scroll to position [343, 0]
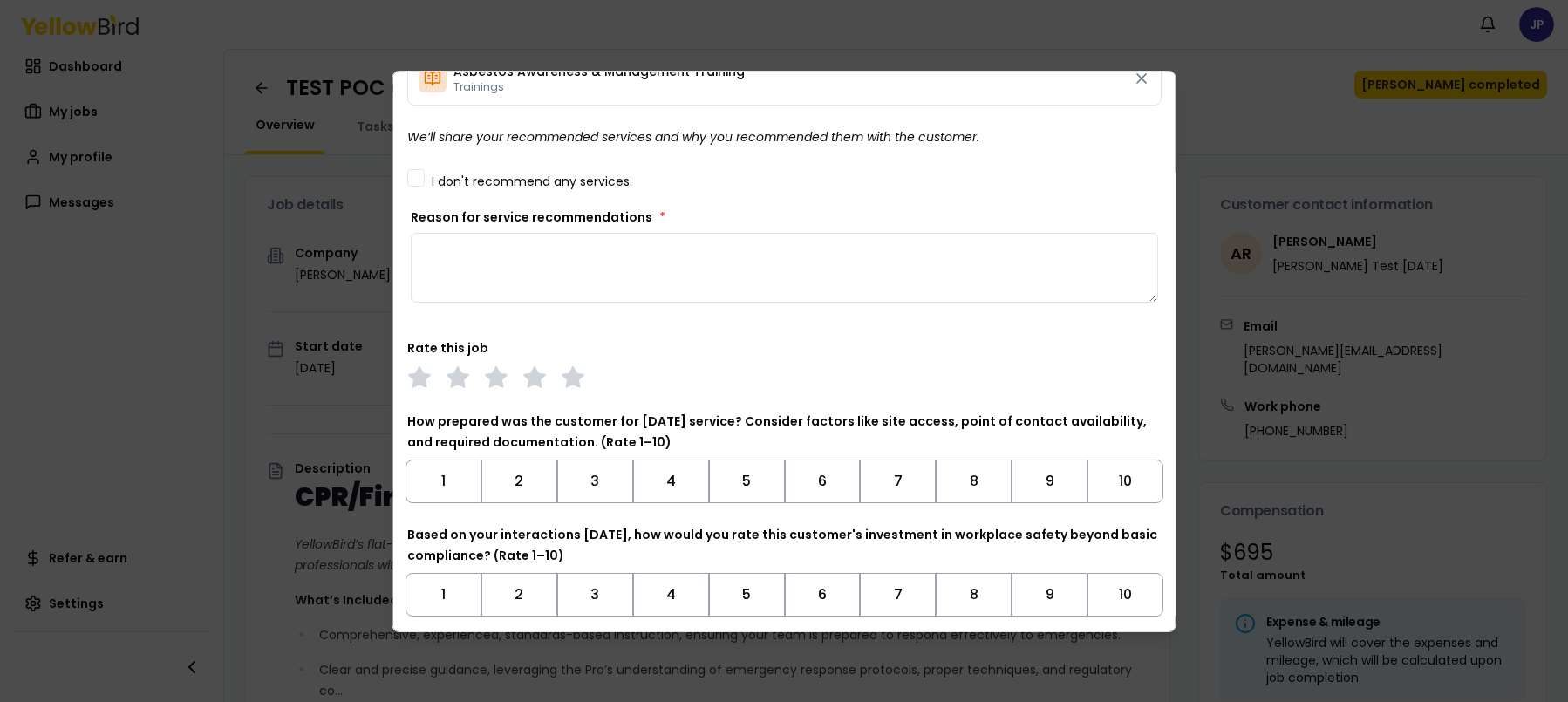
click at [552, 249] on textarea "Reason for service recommendations *" at bounding box center [784, 267] width 747 height 70
type textarea "**********"
click at [533, 383] on polygon at bounding box center [534, 376] width 20 height 20
click at [747, 477] on button "5" at bounding box center [746, 481] width 76 height 44
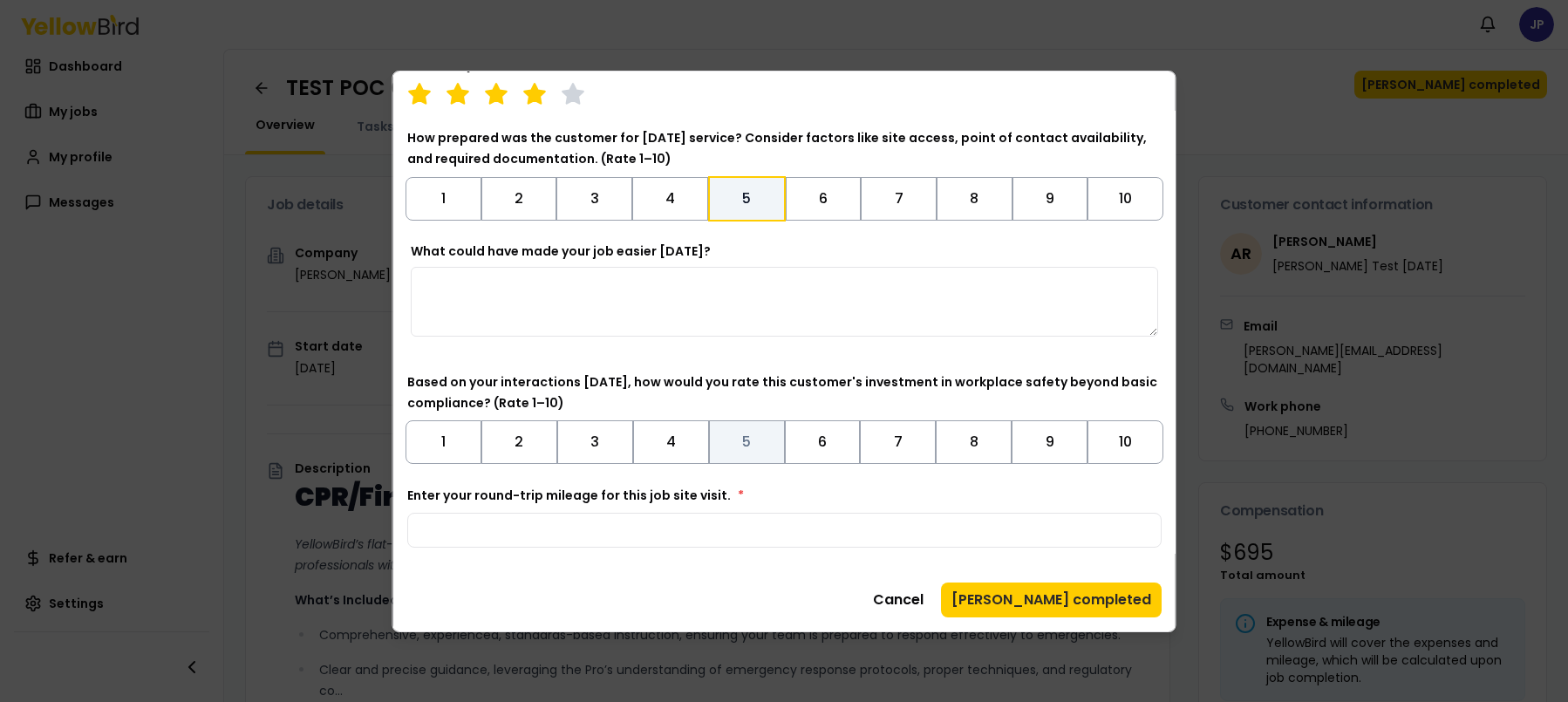
click at [750, 441] on button "5" at bounding box center [746, 442] width 76 height 44
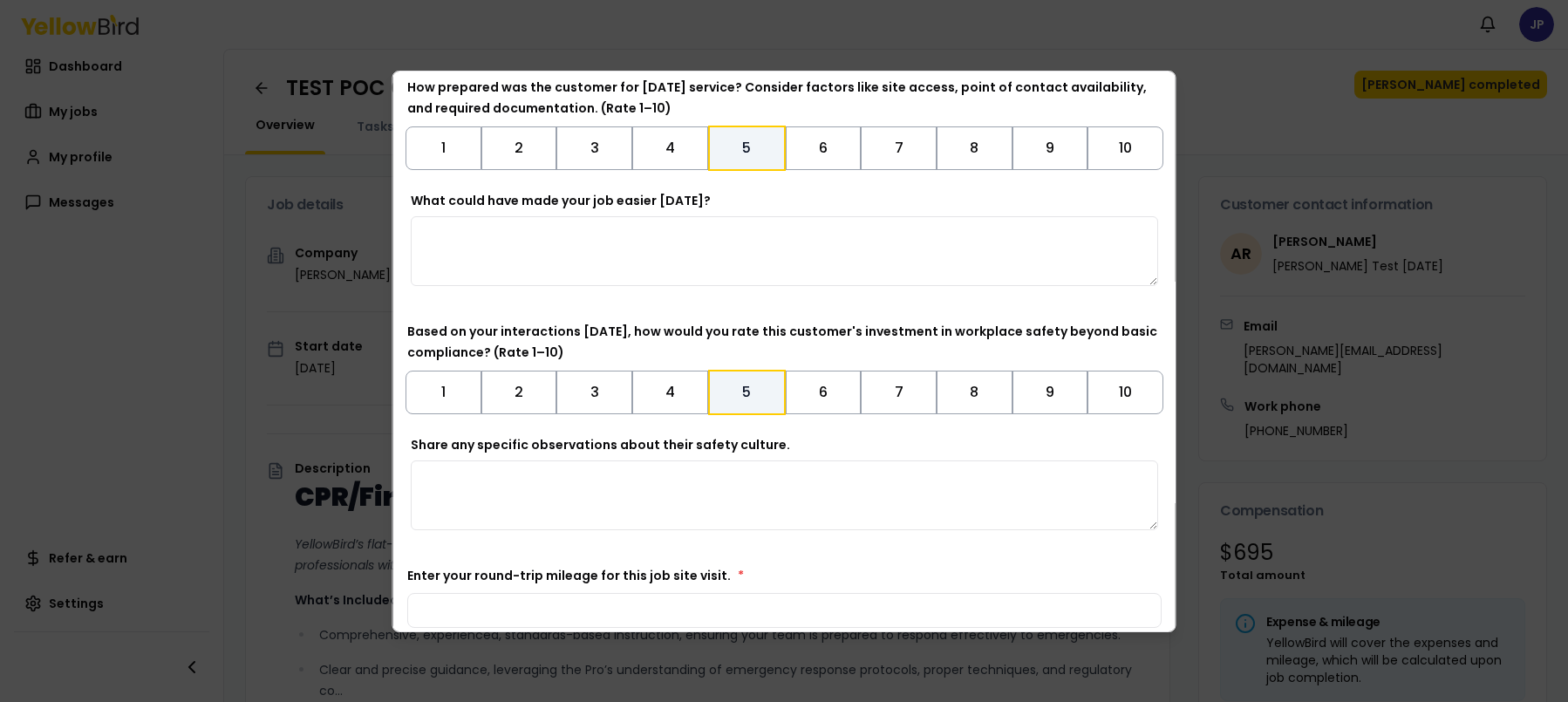
scroll to position [757, 0]
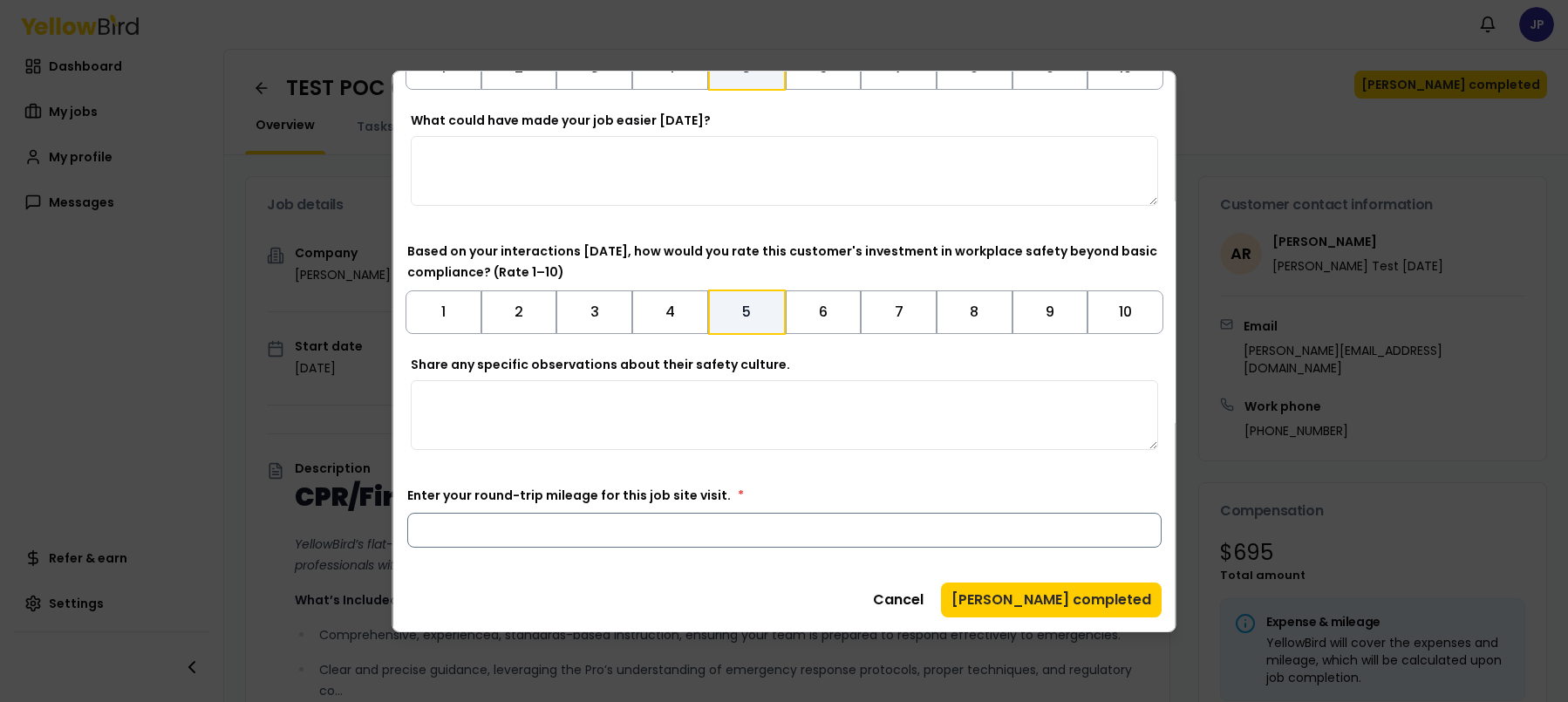
click at [823, 536] on input "Enter your round-trip mileage for this job site visit. *" at bounding box center [784, 530] width 754 height 35
type input "*"
click at [1083, 596] on button "[PERSON_NAME] completed" at bounding box center [1051, 600] width 221 height 35
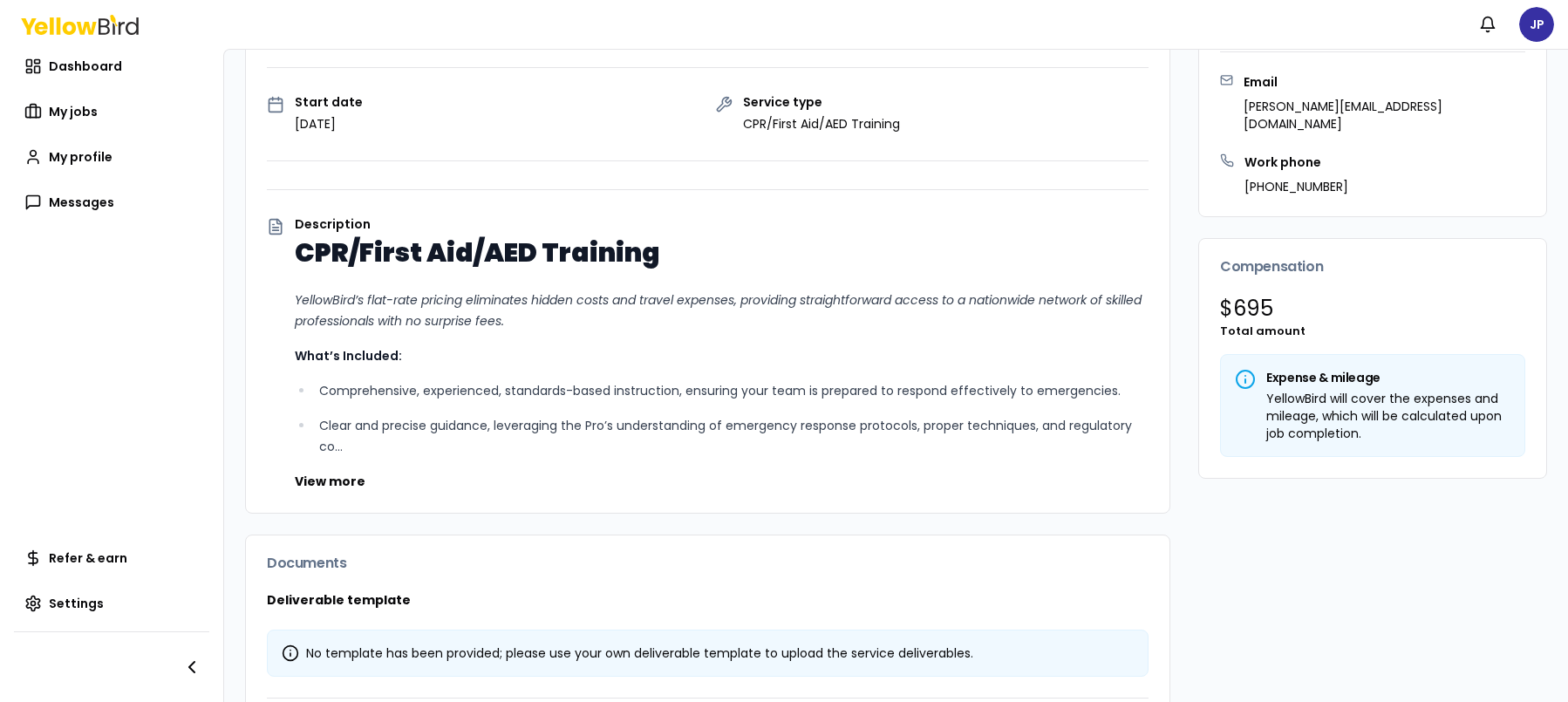
scroll to position [0, 0]
